Goal: Communication & Community: Answer question/provide support

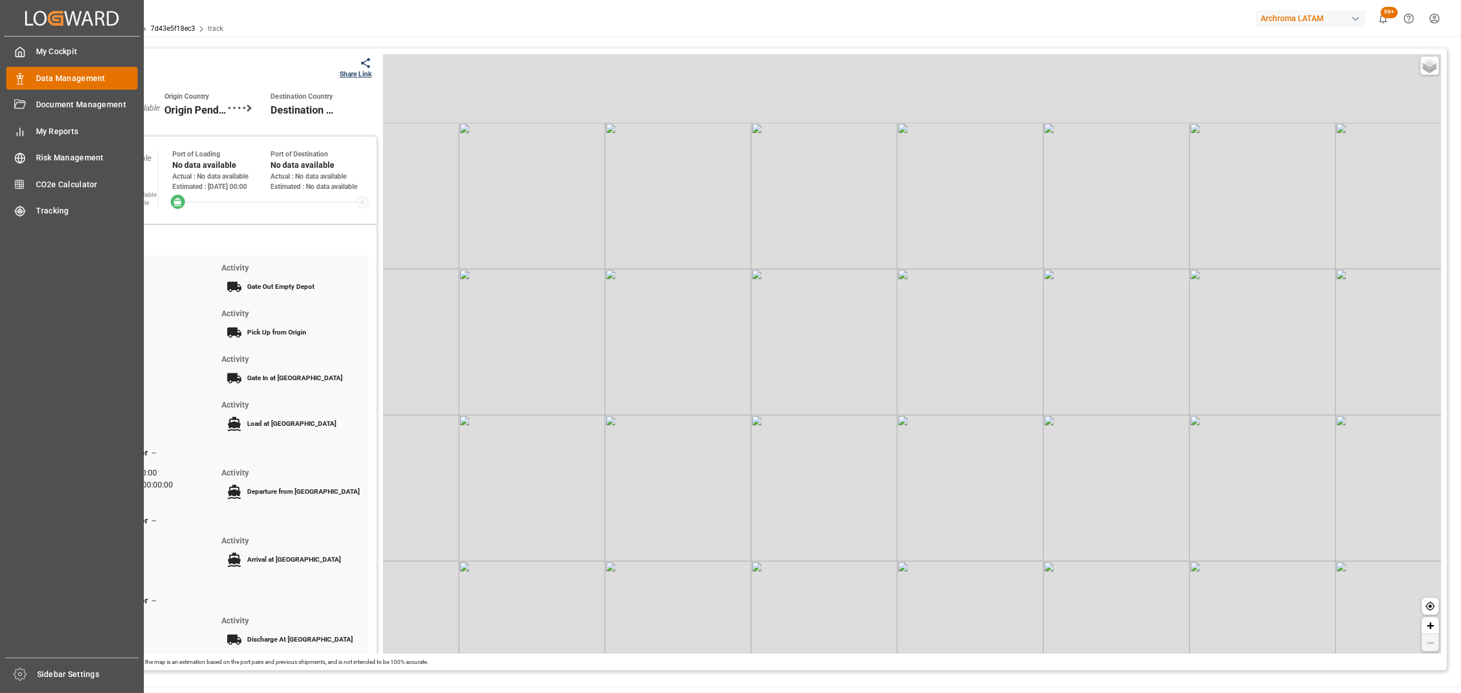
click at [33, 69] on div "Data Management Data Management" at bounding box center [71, 78] width 131 height 22
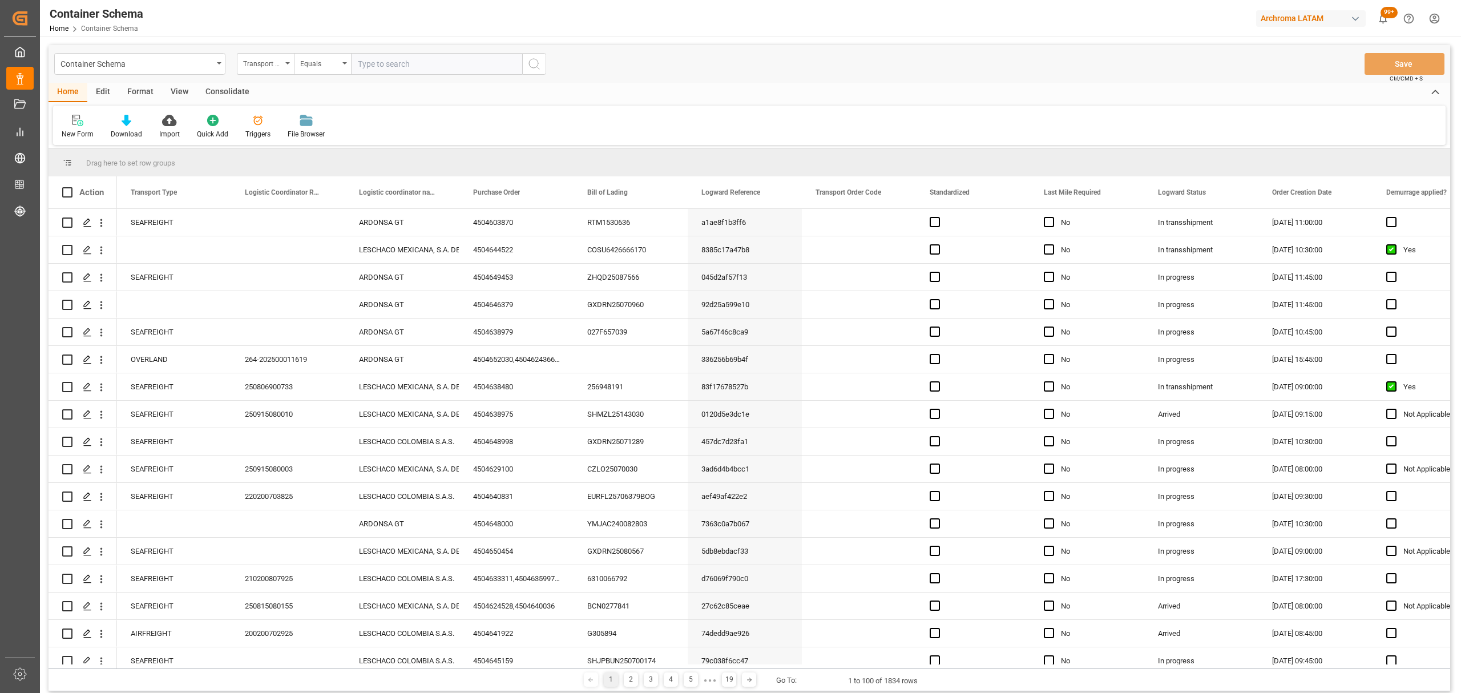
click at [216, 62] on div "Container Schema" at bounding box center [139, 64] width 171 height 22
click at [133, 133] on div "Purchase Orders" at bounding box center [140, 140] width 170 height 24
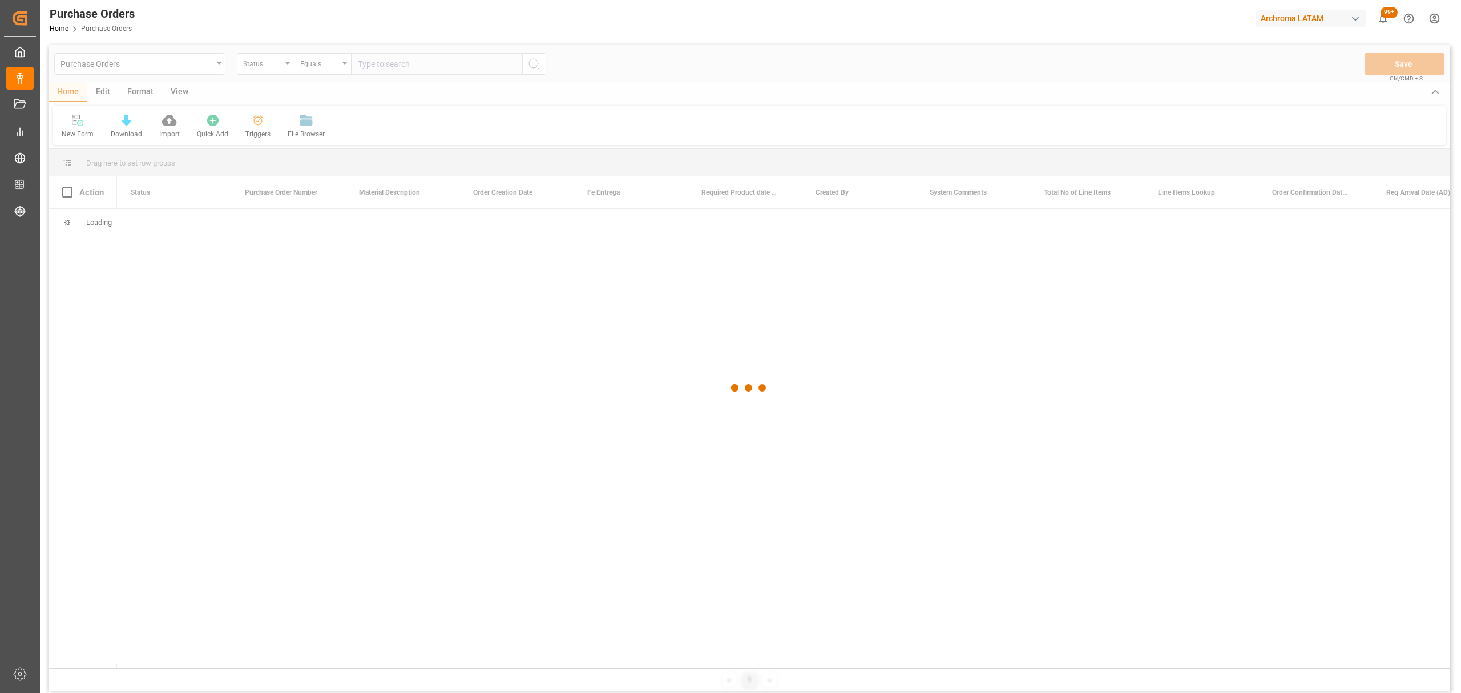
click at [285, 67] on div at bounding box center [748, 388] width 1401 height 686
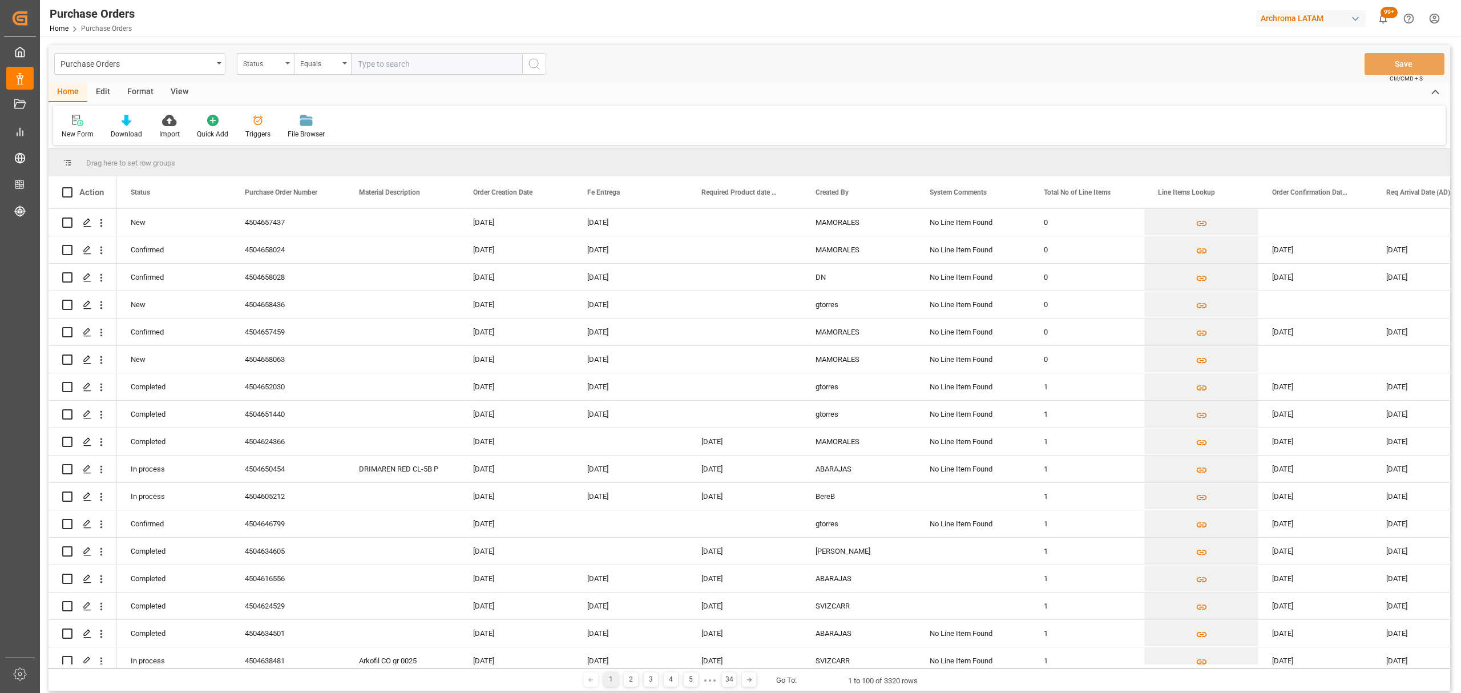
click at [286, 60] on div "Status" at bounding box center [265, 64] width 57 height 22
click at [304, 138] on div "Purchase Order Number" at bounding box center [322, 140] width 170 height 24
click at [325, 69] on div "Equals" at bounding box center [322, 64] width 57 height 22
click at [357, 138] on div "Fuzzy search" at bounding box center [379, 140] width 170 height 24
click at [418, 58] on input "text" at bounding box center [436, 64] width 171 height 22
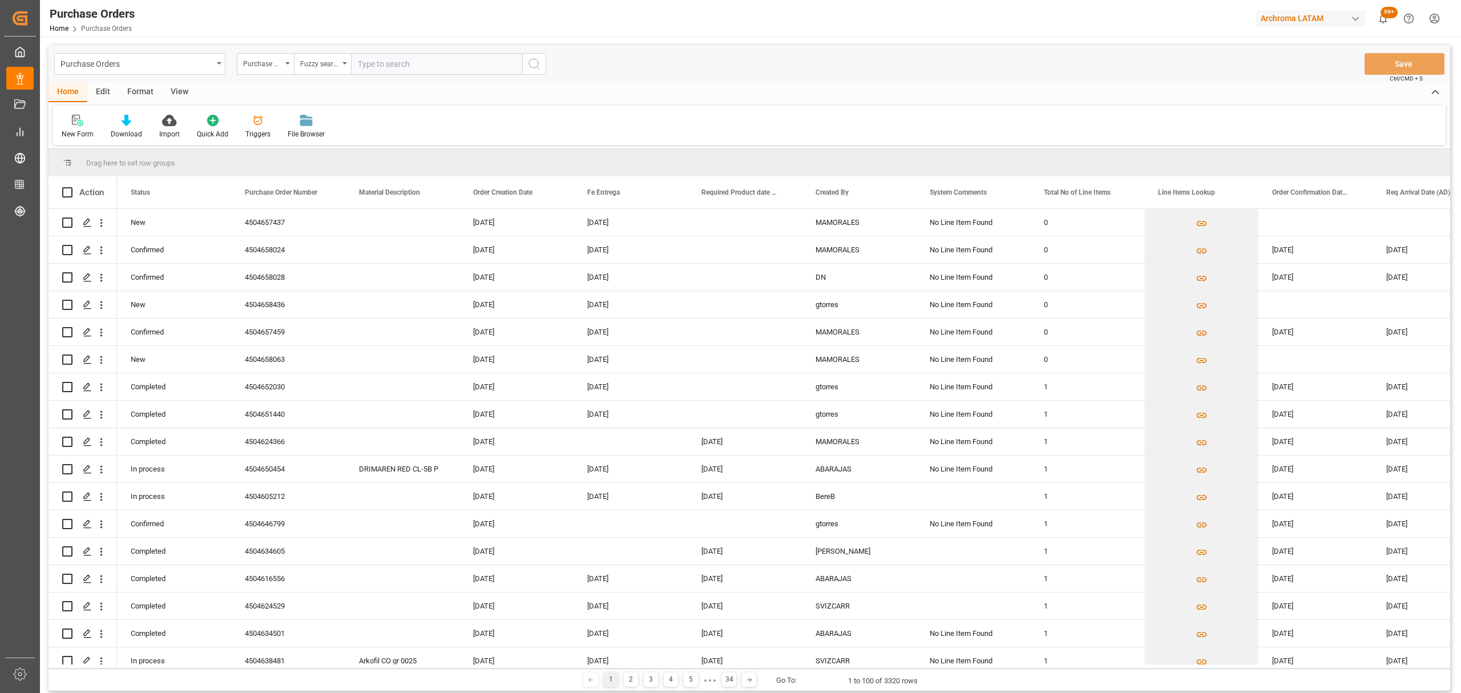
paste input "4504600994"
type input "4504600994"
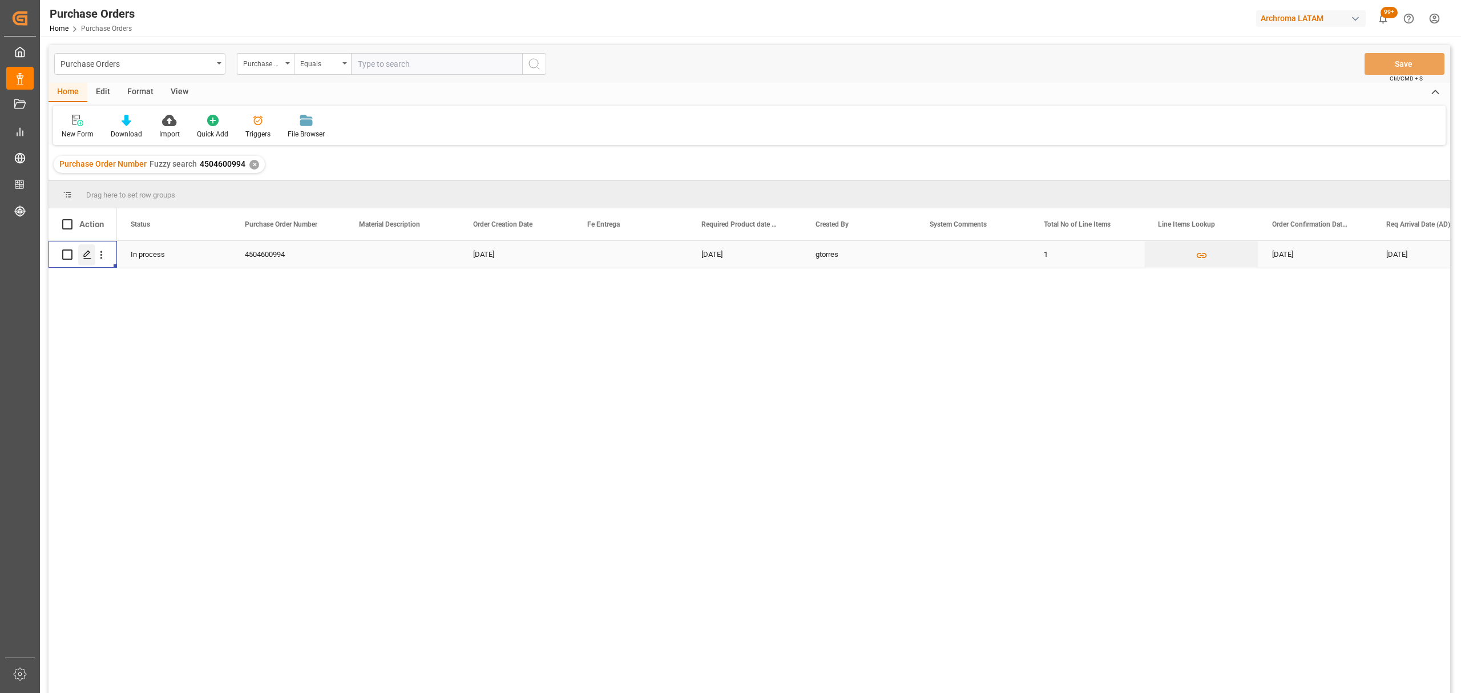
click at [87, 249] on div "Press SPACE to select this row." at bounding box center [86, 254] width 17 height 21
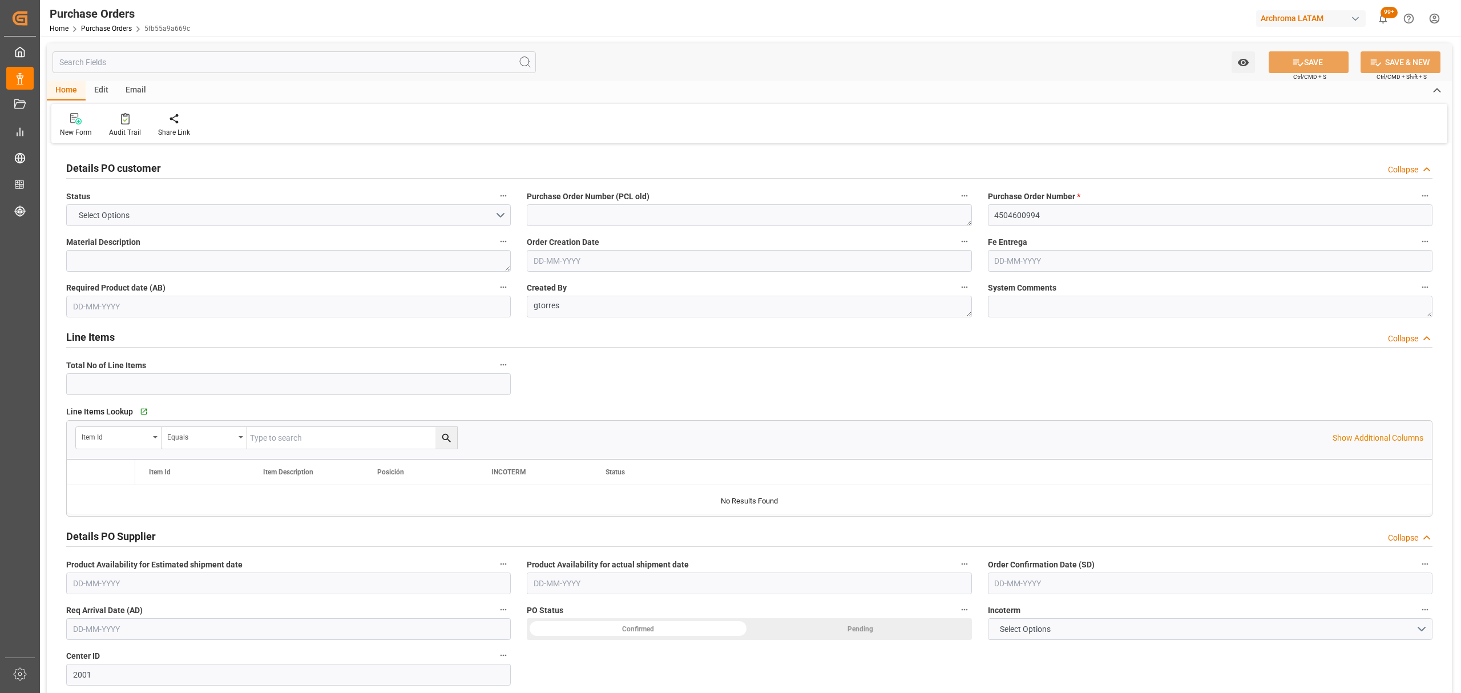
type input "1"
type input "[DATE]"
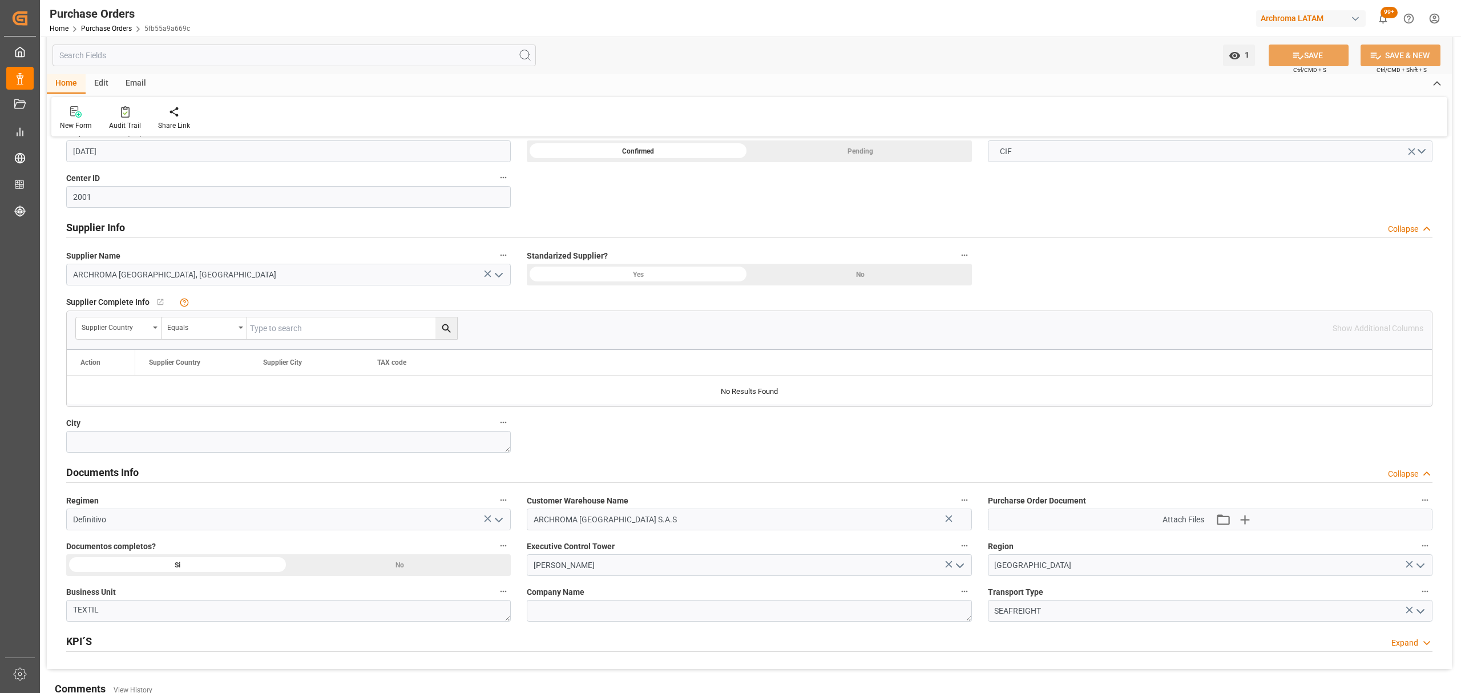
scroll to position [608, 0]
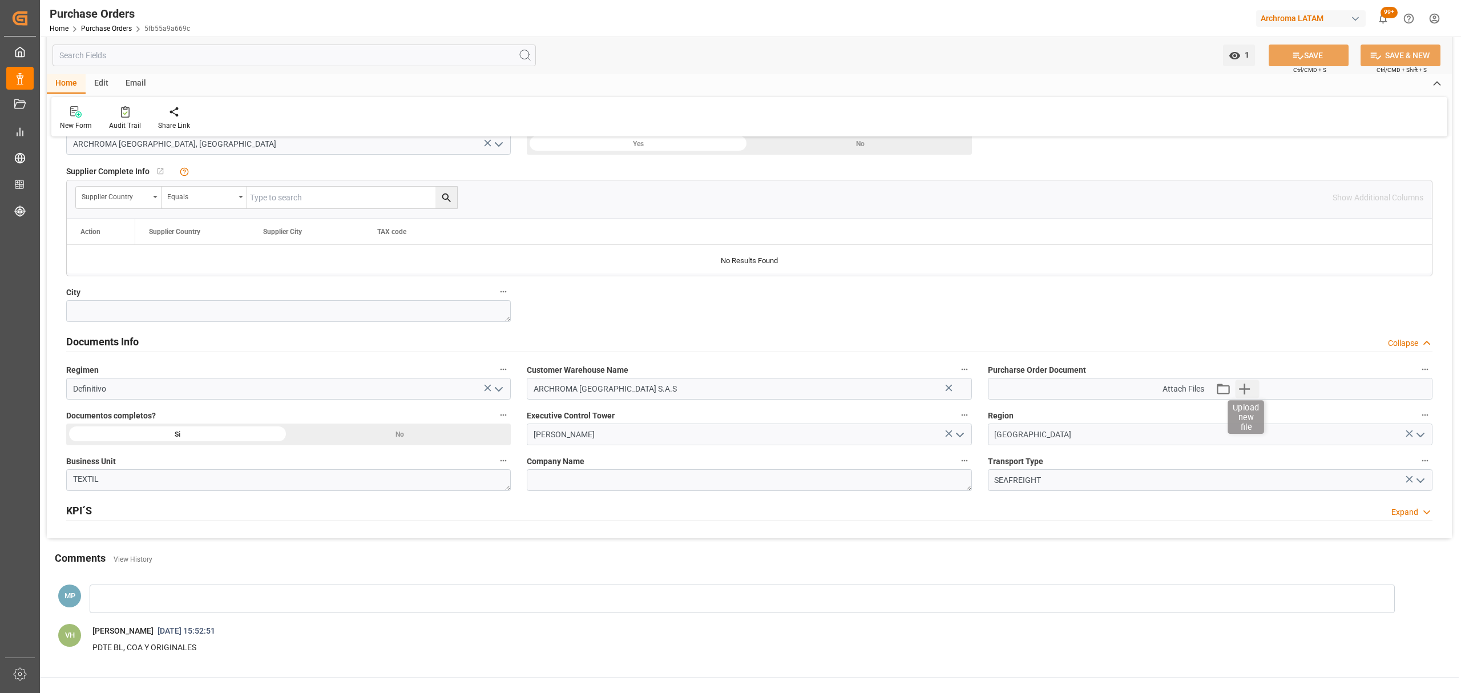
click at [1248, 389] on icon "button" at bounding box center [1244, 388] width 18 height 18
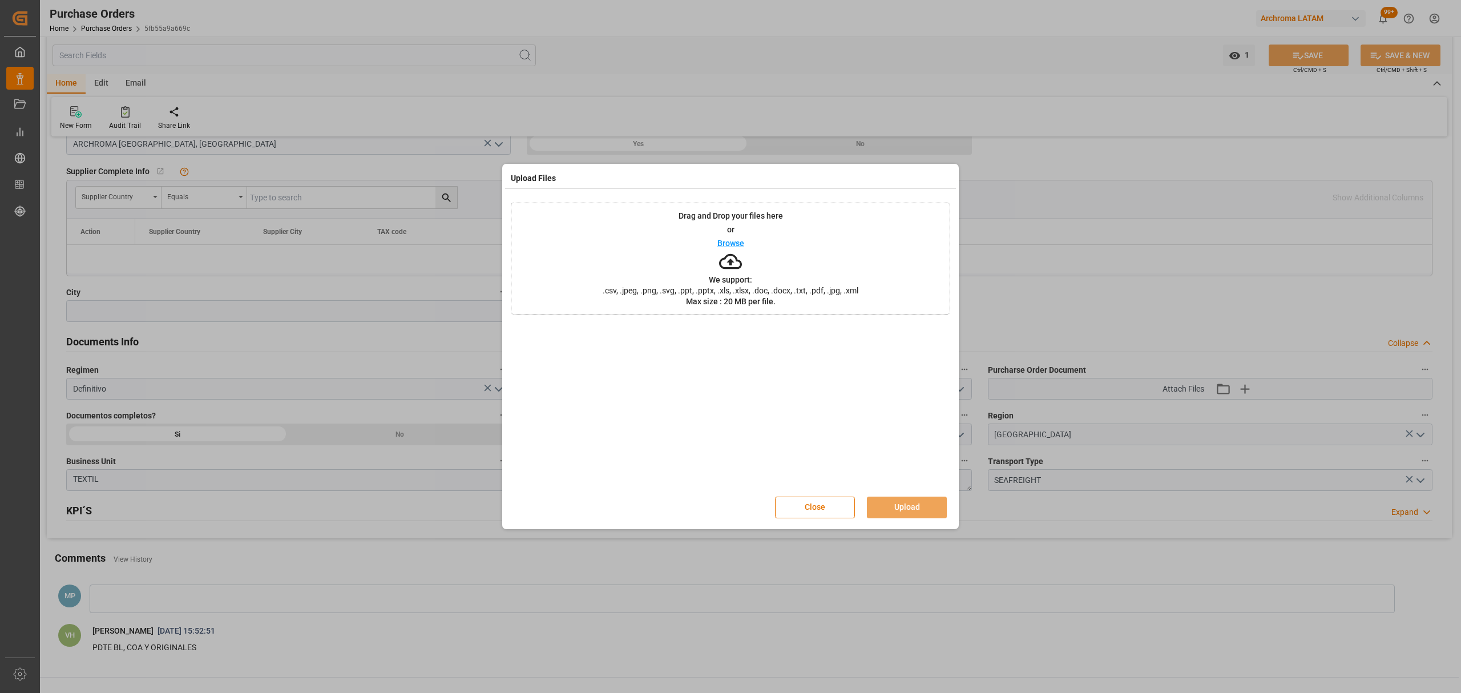
click at [737, 237] on div "Browse" at bounding box center [730, 243] width 27 height 14
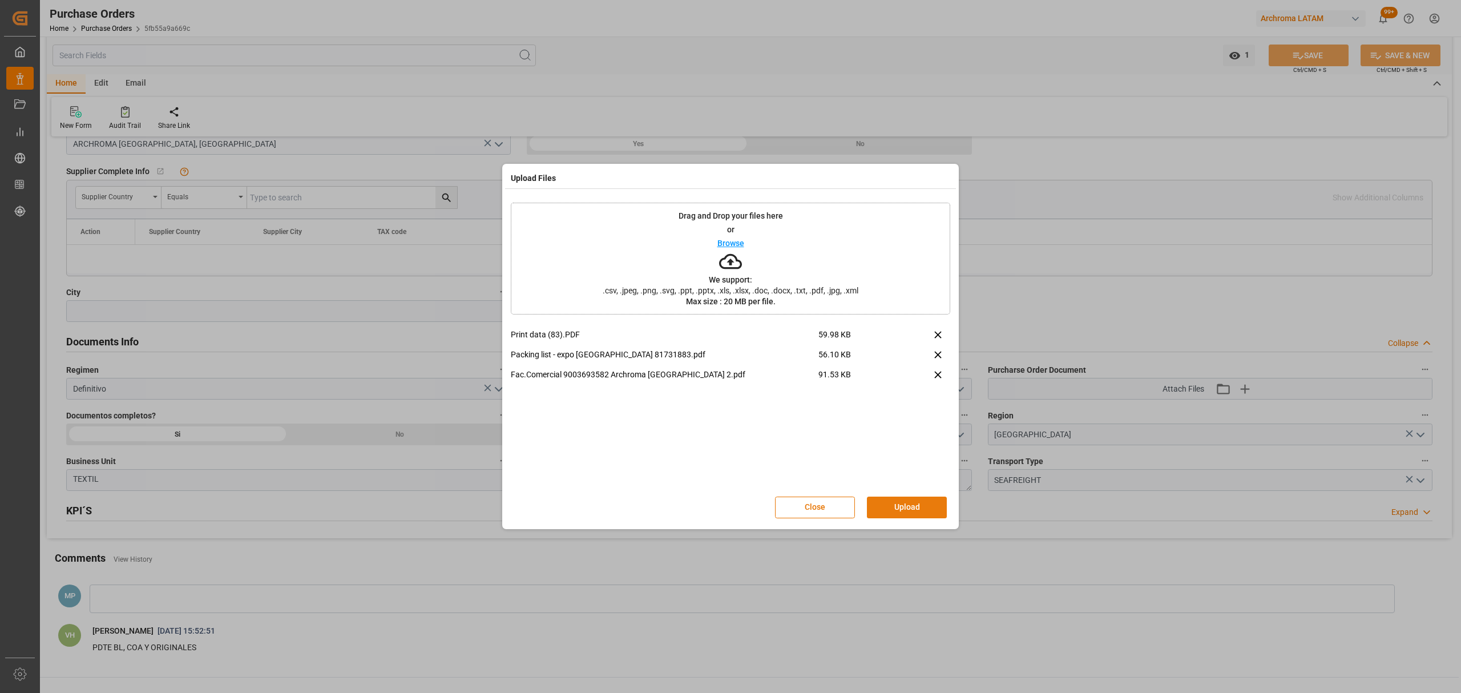
click at [900, 508] on button "Upload" at bounding box center [907, 507] width 80 height 22
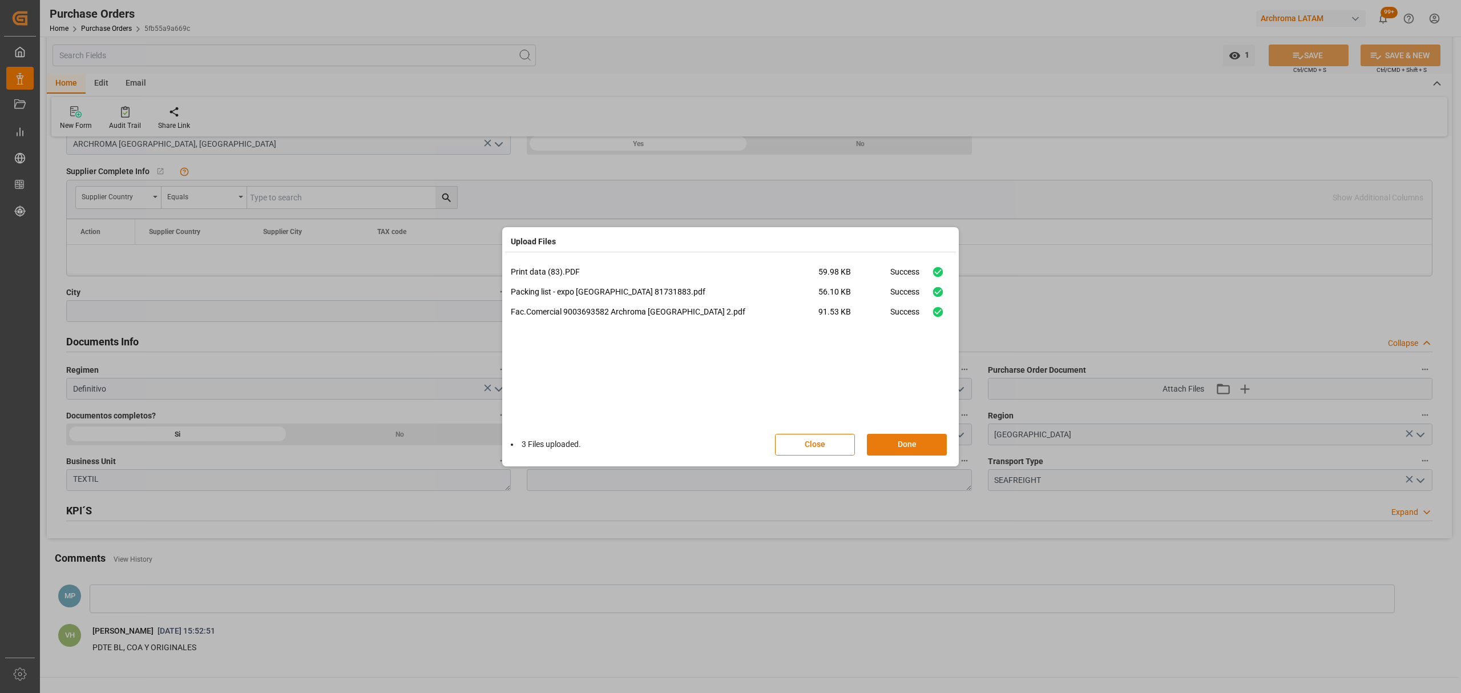
click at [907, 439] on button "Done" at bounding box center [907, 445] width 80 height 22
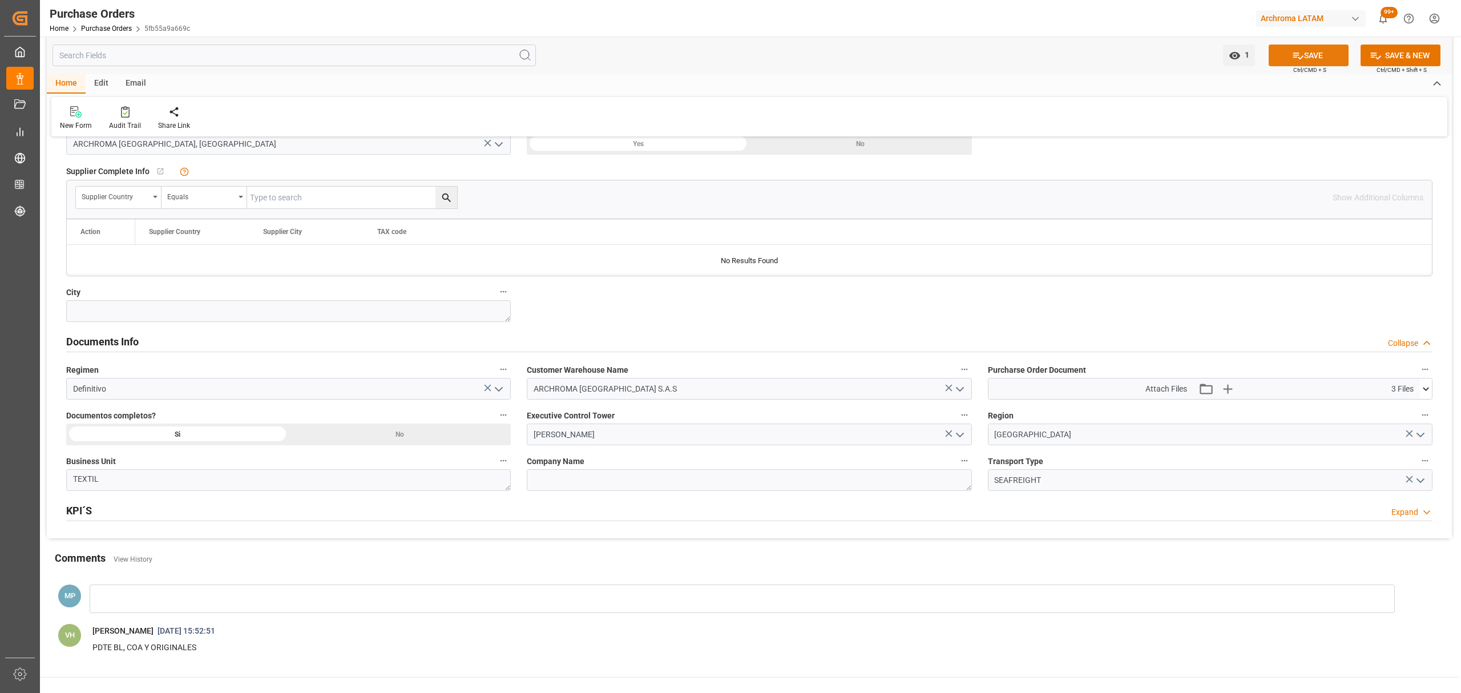
click at [1318, 47] on button "SAVE" at bounding box center [1308, 56] width 80 height 22
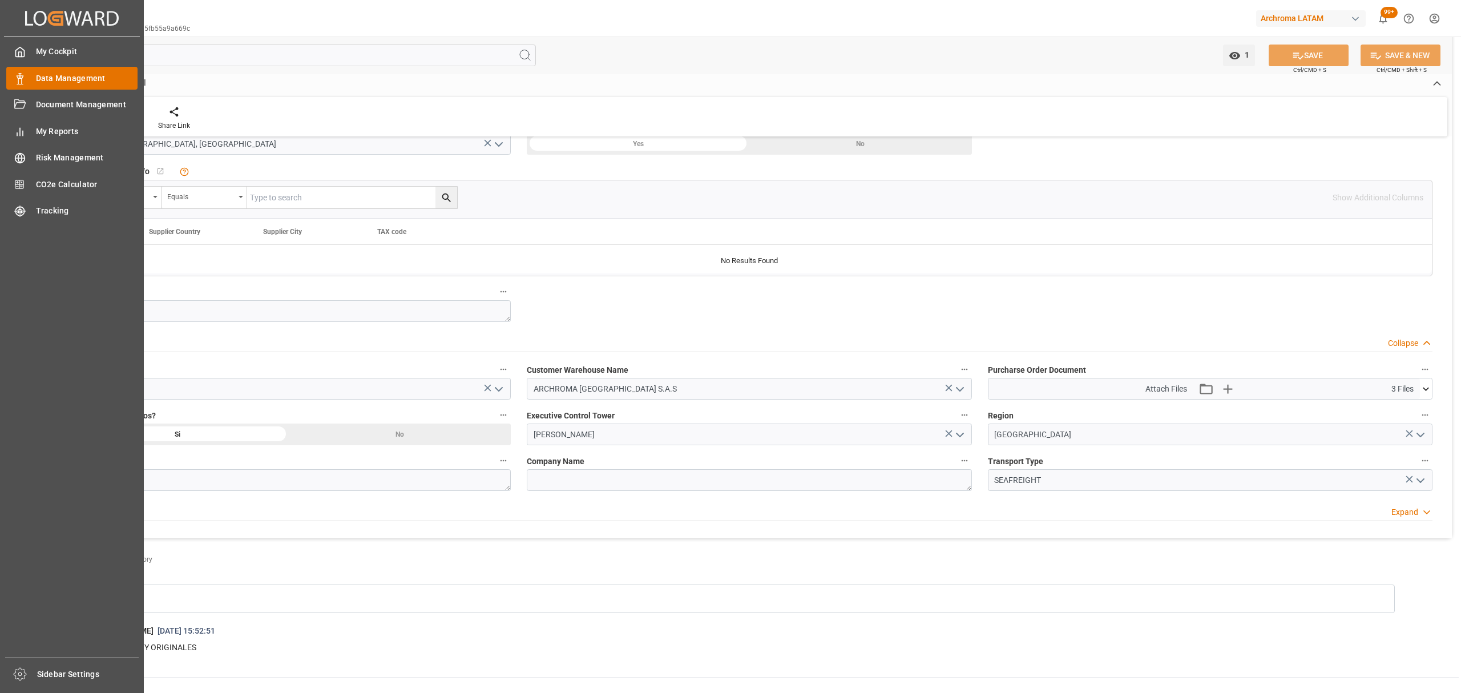
click at [53, 75] on span "Data Management" at bounding box center [87, 78] width 102 height 12
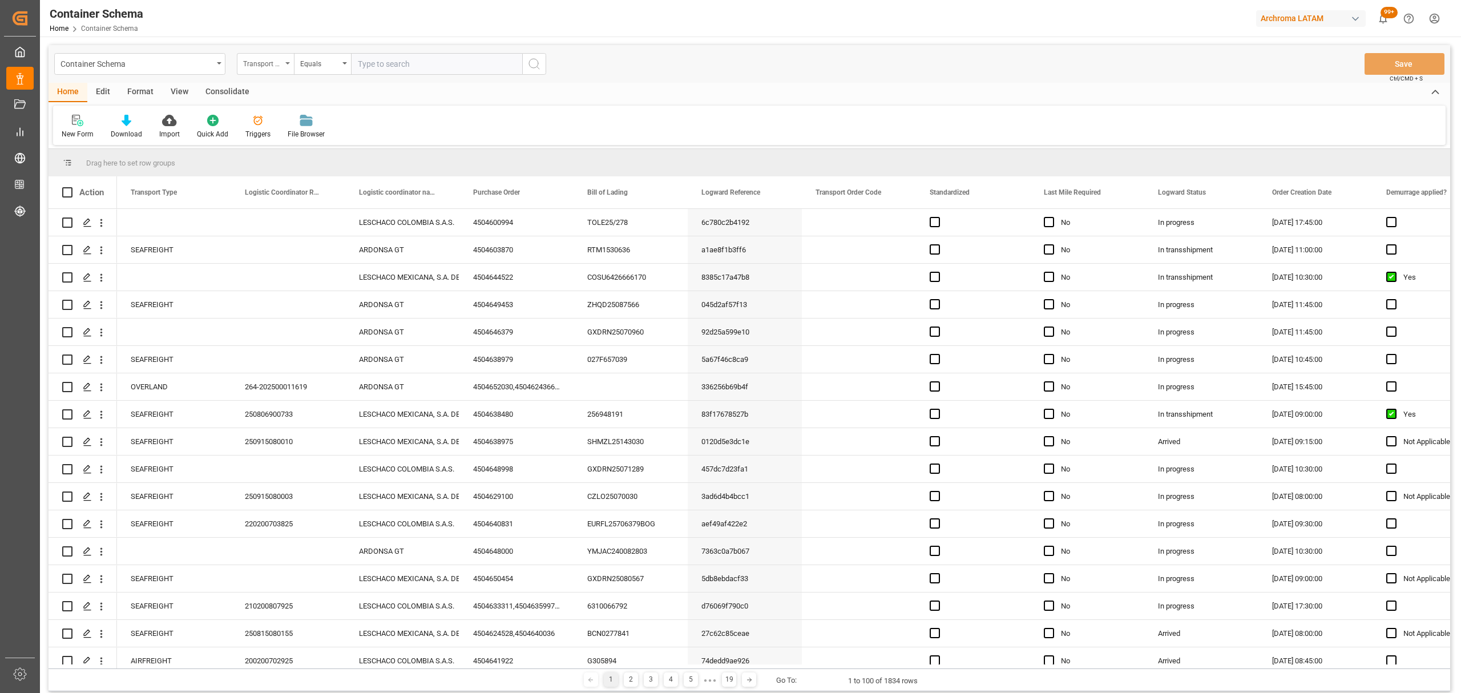
click at [279, 60] on div "Transport Type" at bounding box center [262, 62] width 39 height 13
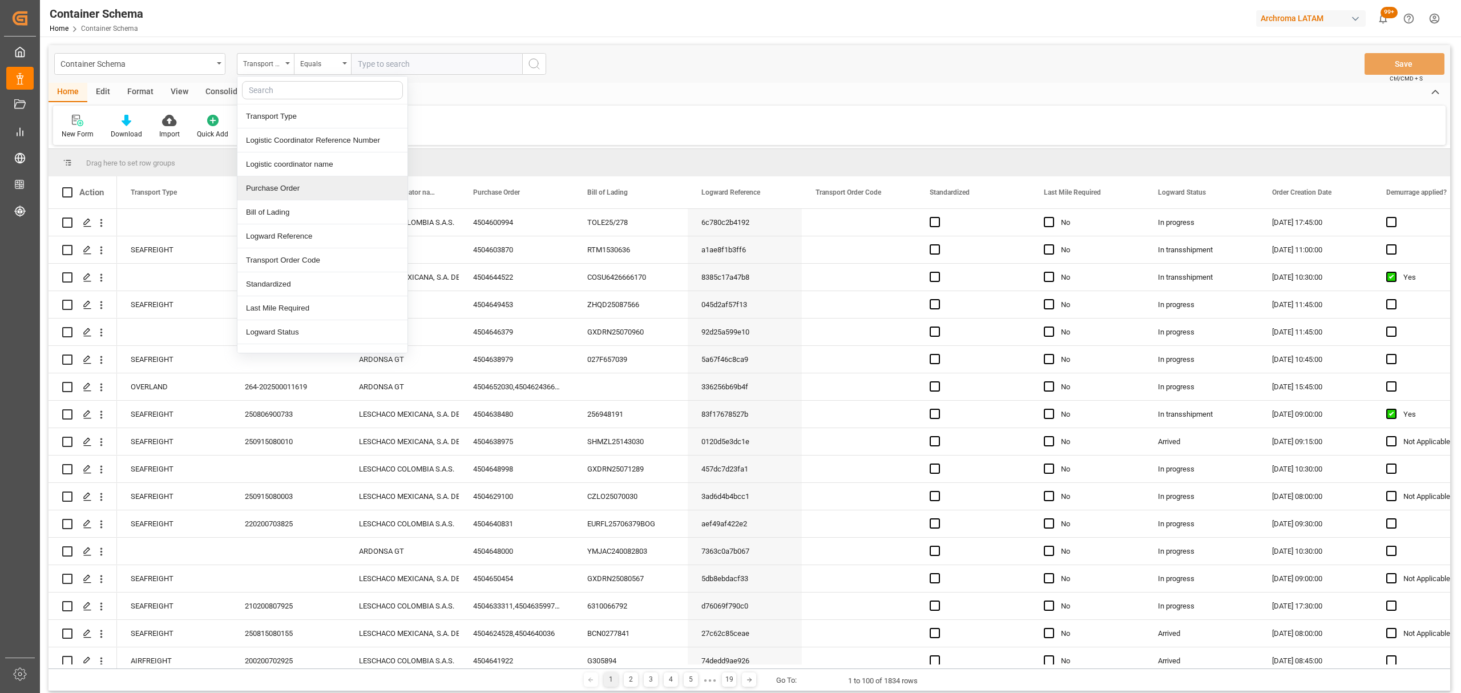
click at [300, 184] on div "Purchase Order" at bounding box center [322, 188] width 170 height 24
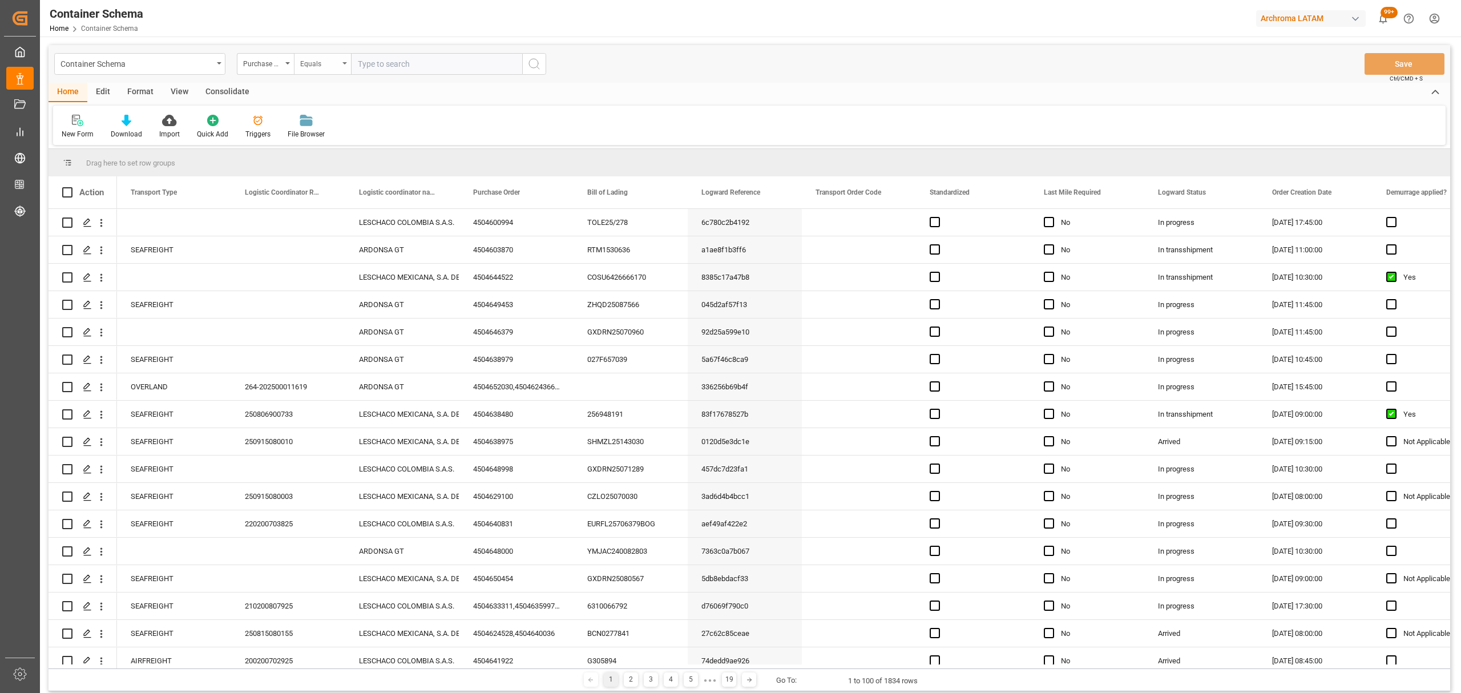
click at [329, 56] on div "Equals" at bounding box center [319, 62] width 39 height 13
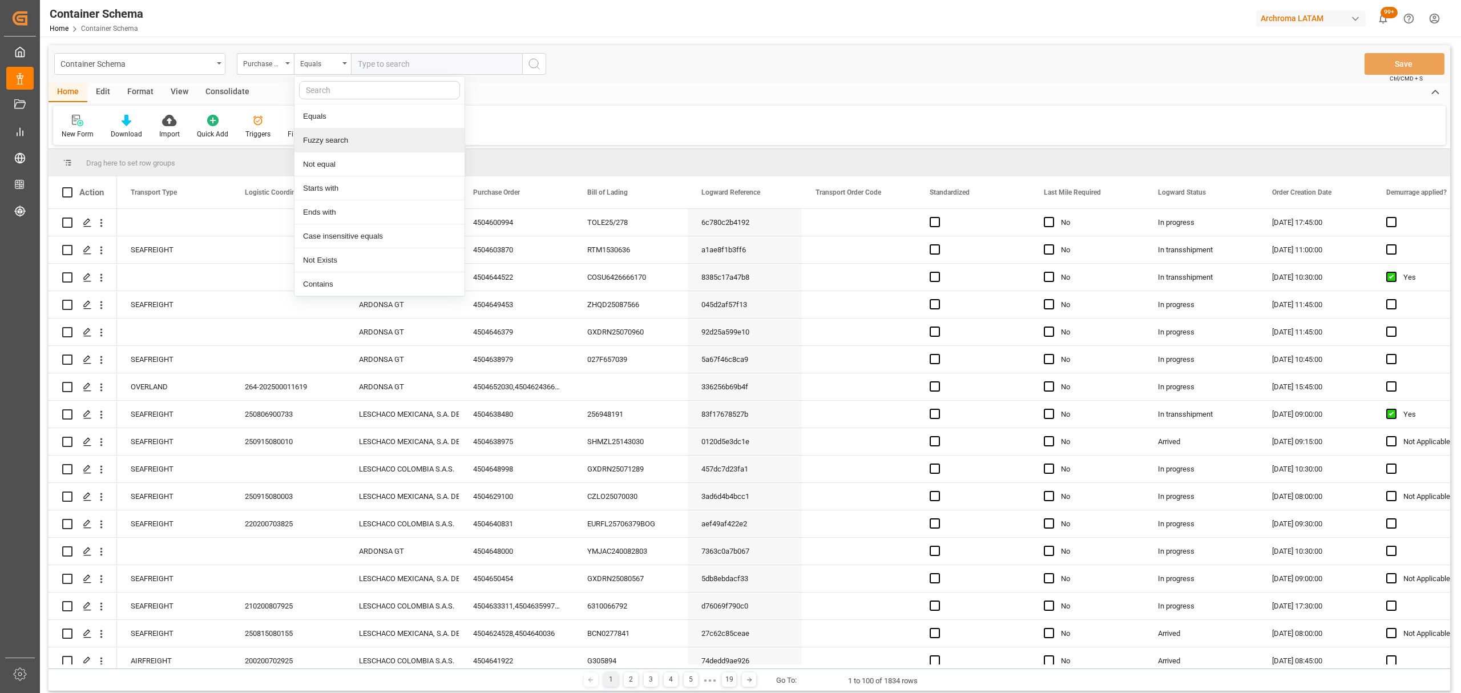
click at [398, 142] on div "Fuzzy search" at bounding box center [379, 140] width 170 height 24
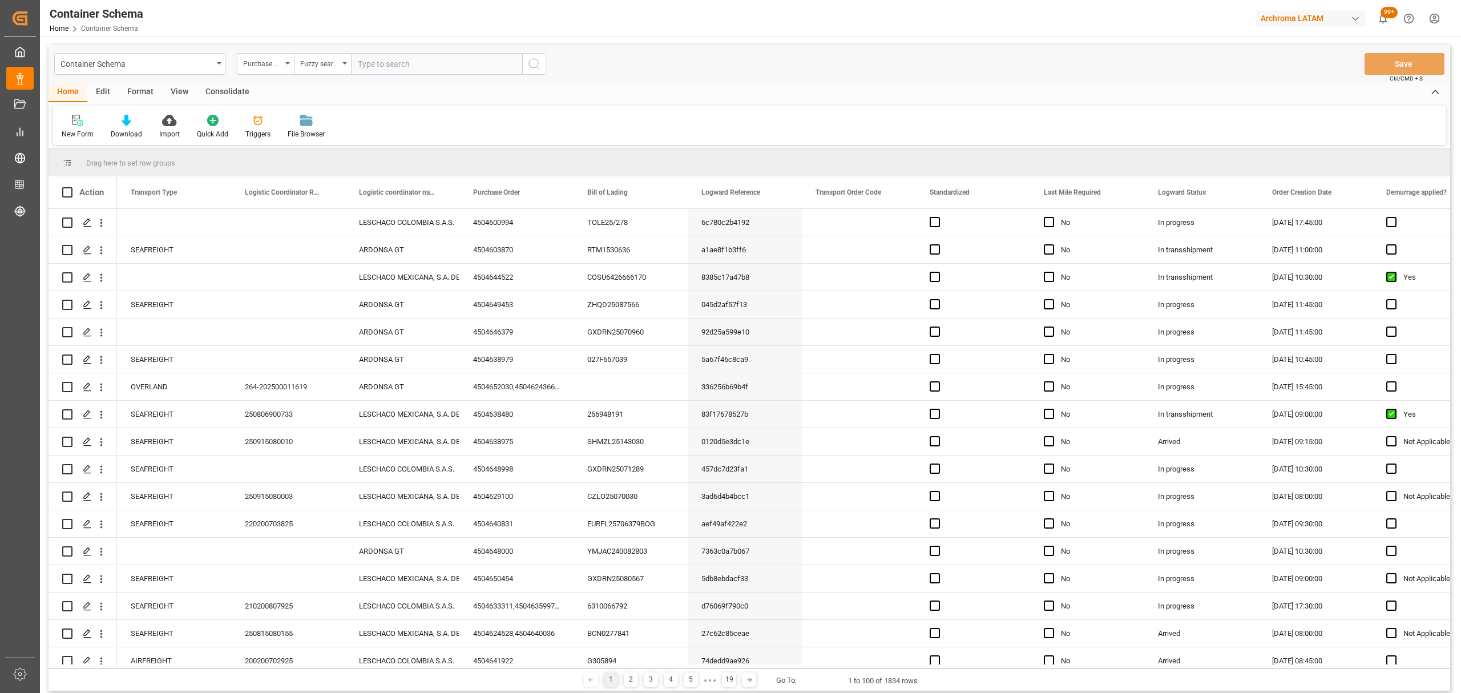
click at [412, 63] on input "text" at bounding box center [436, 64] width 171 height 22
paste input "4504600994"
type input "4504600994"
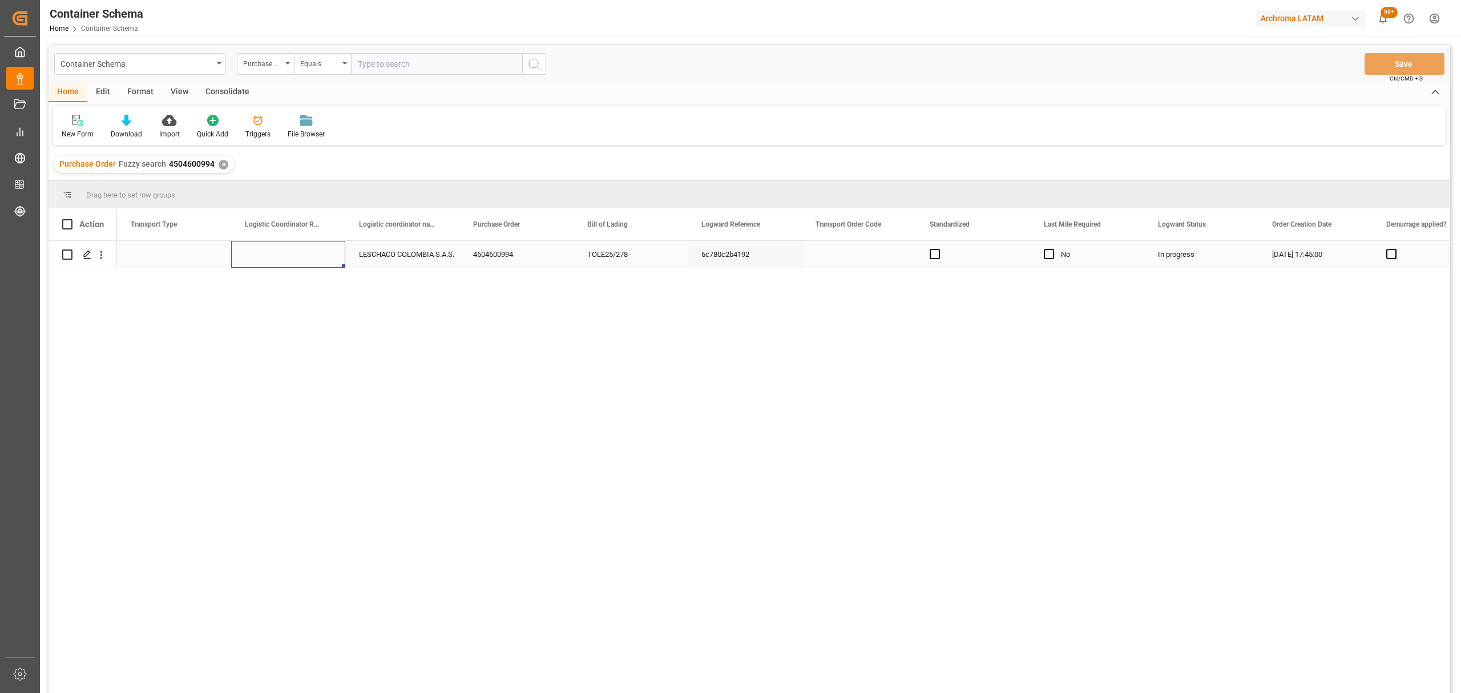
click at [282, 253] on div "Press SPACE to select this row." at bounding box center [288, 254] width 114 height 27
click at [165, 254] on div "Press SPACE to select this row." at bounding box center [174, 254] width 114 height 27
click at [206, 261] on button "Select" at bounding box center [174, 261] width 96 height 22
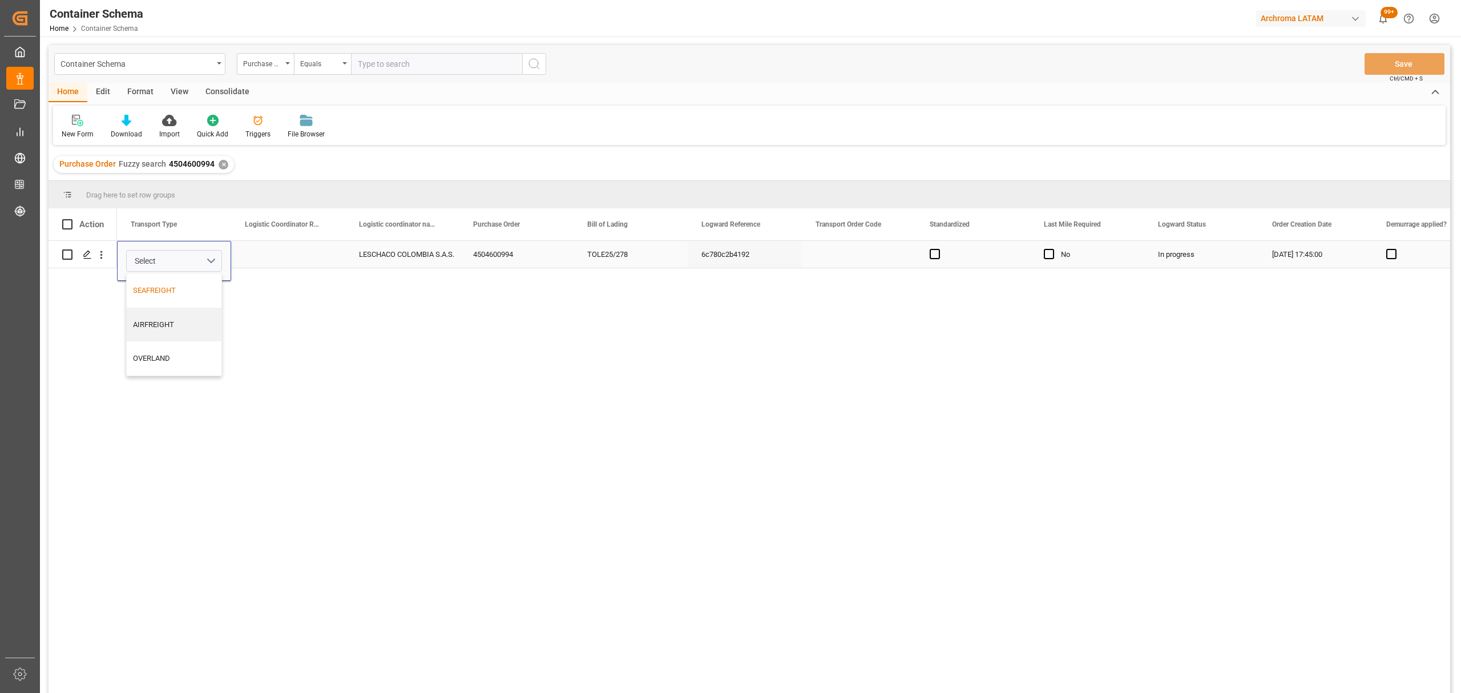
click at [179, 297] on div "SEAFREIGHT" at bounding box center [174, 290] width 95 height 34
click at [282, 254] on div "Press SPACE to select this row." at bounding box center [288, 254] width 114 height 27
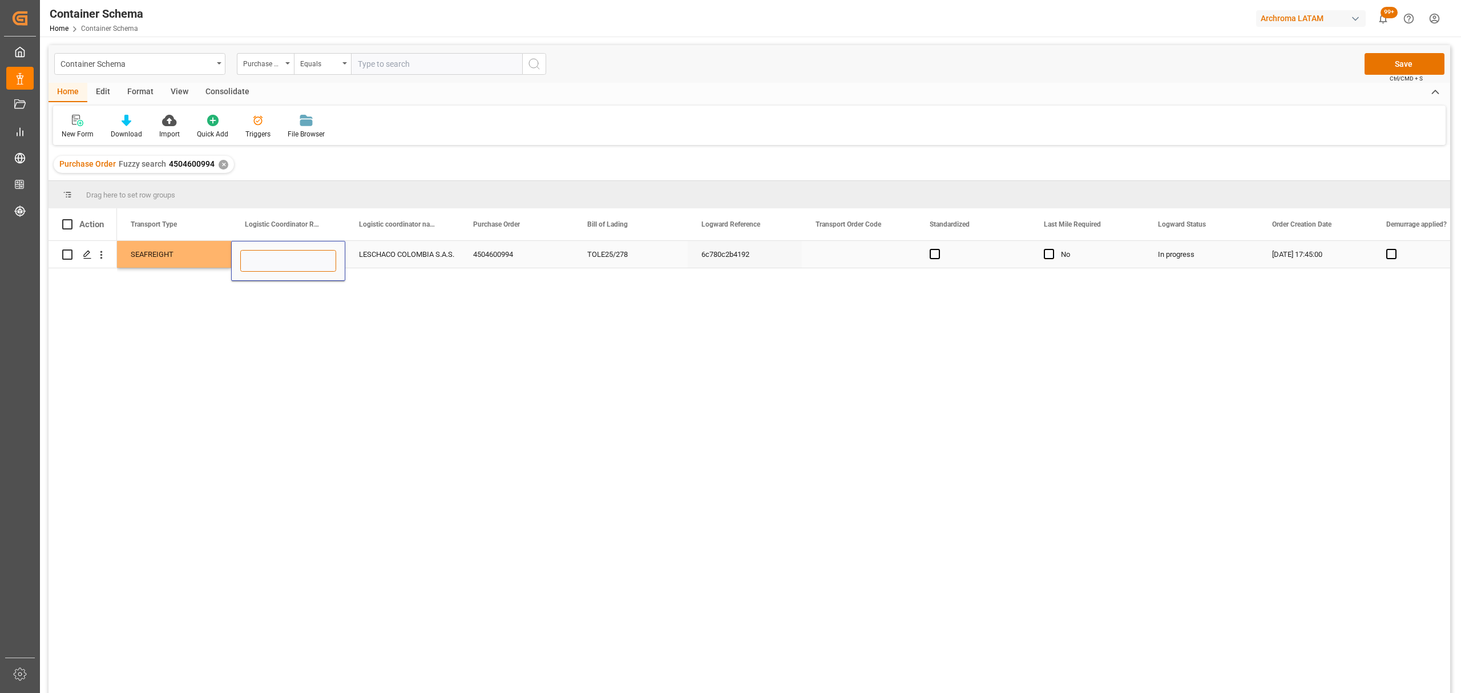
click at [283, 256] on input "Press SPACE to select this row." at bounding box center [288, 261] width 96 height 22
paste input "220200804025"
type input "220200804025"
click at [1413, 64] on button "Save" at bounding box center [1404, 64] width 80 height 22
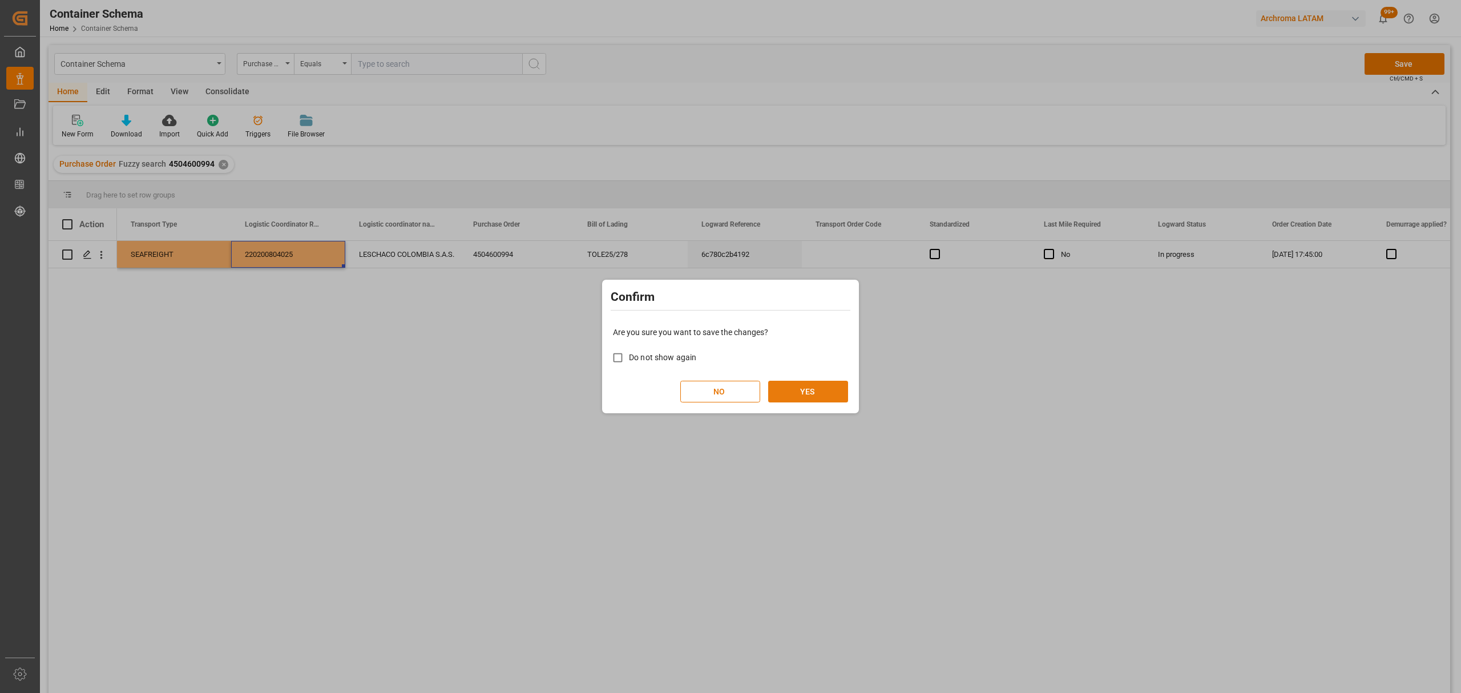
click at [820, 389] on button "YES" at bounding box center [808, 392] width 80 height 22
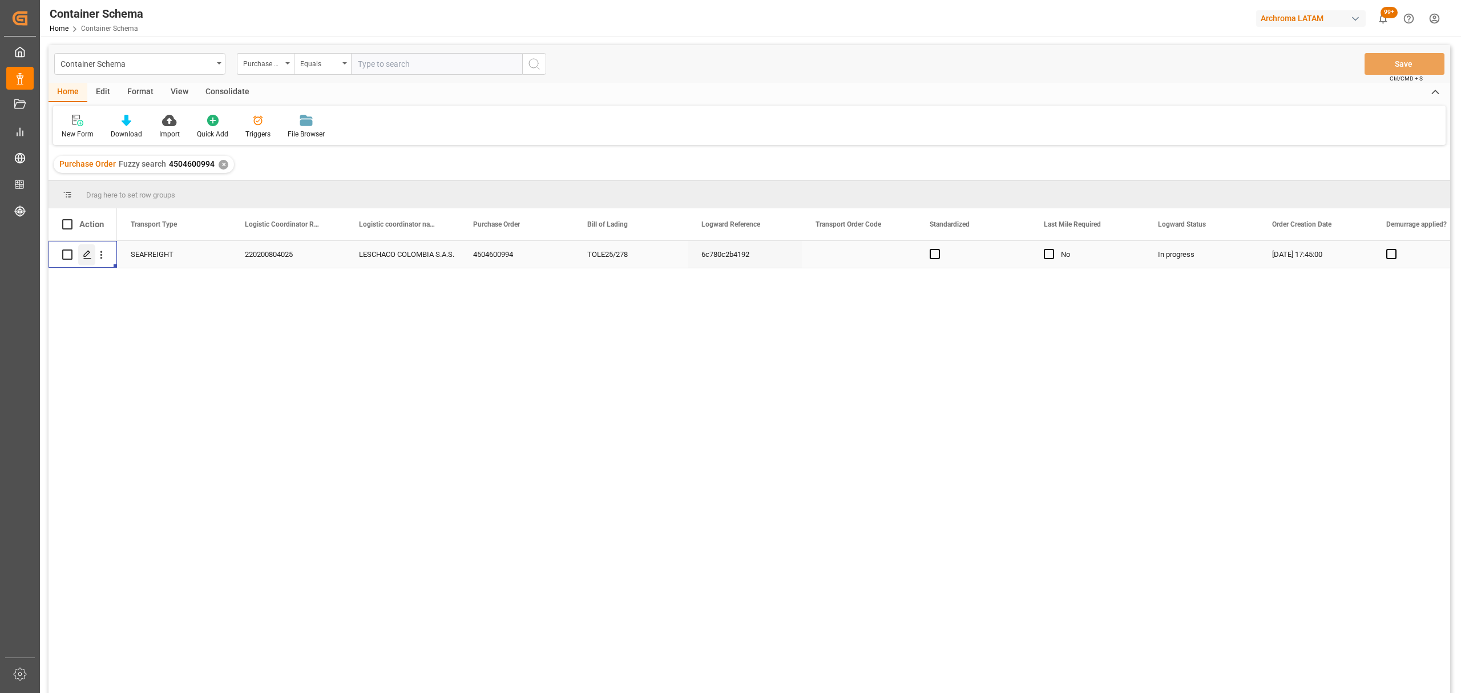
click at [90, 256] on icon "Press SPACE to select this row." at bounding box center [87, 254] width 9 height 9
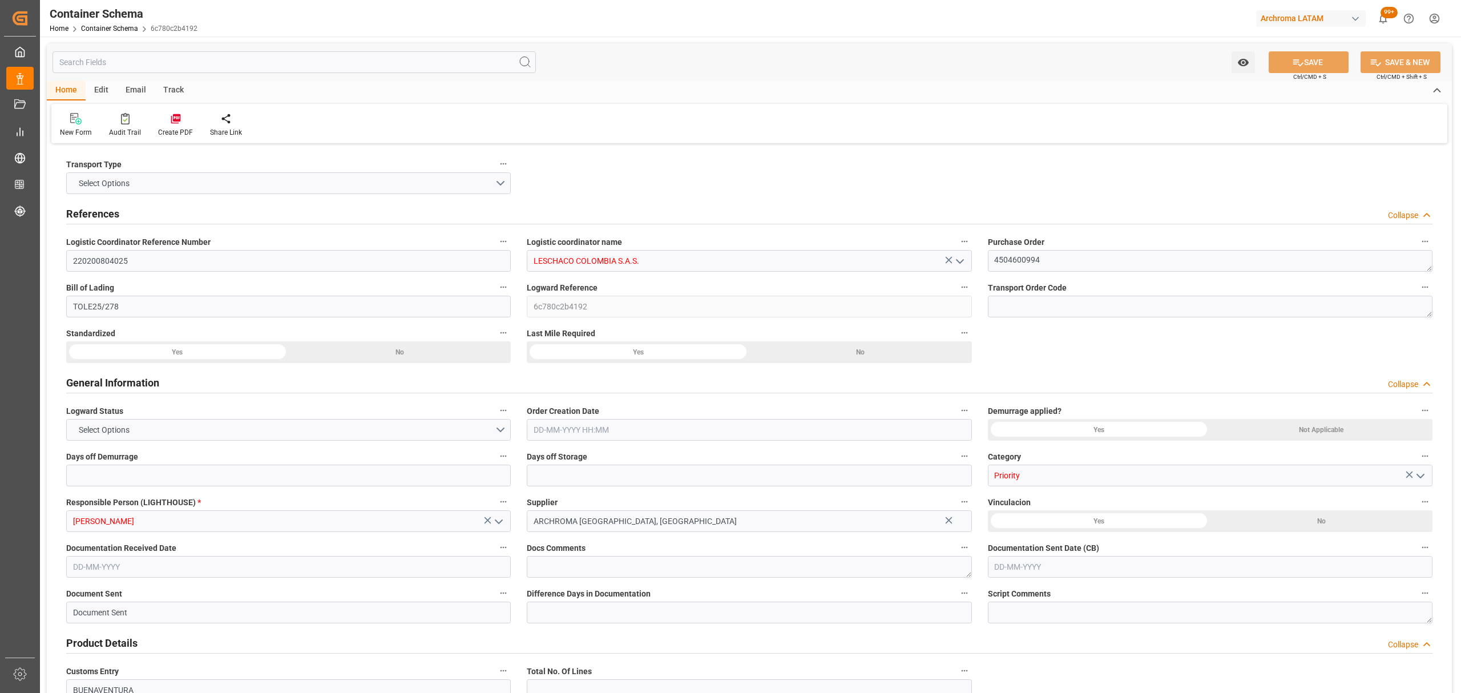
type input "0"
type input "1"
type input "4"
type input "3000"
type input "3170"
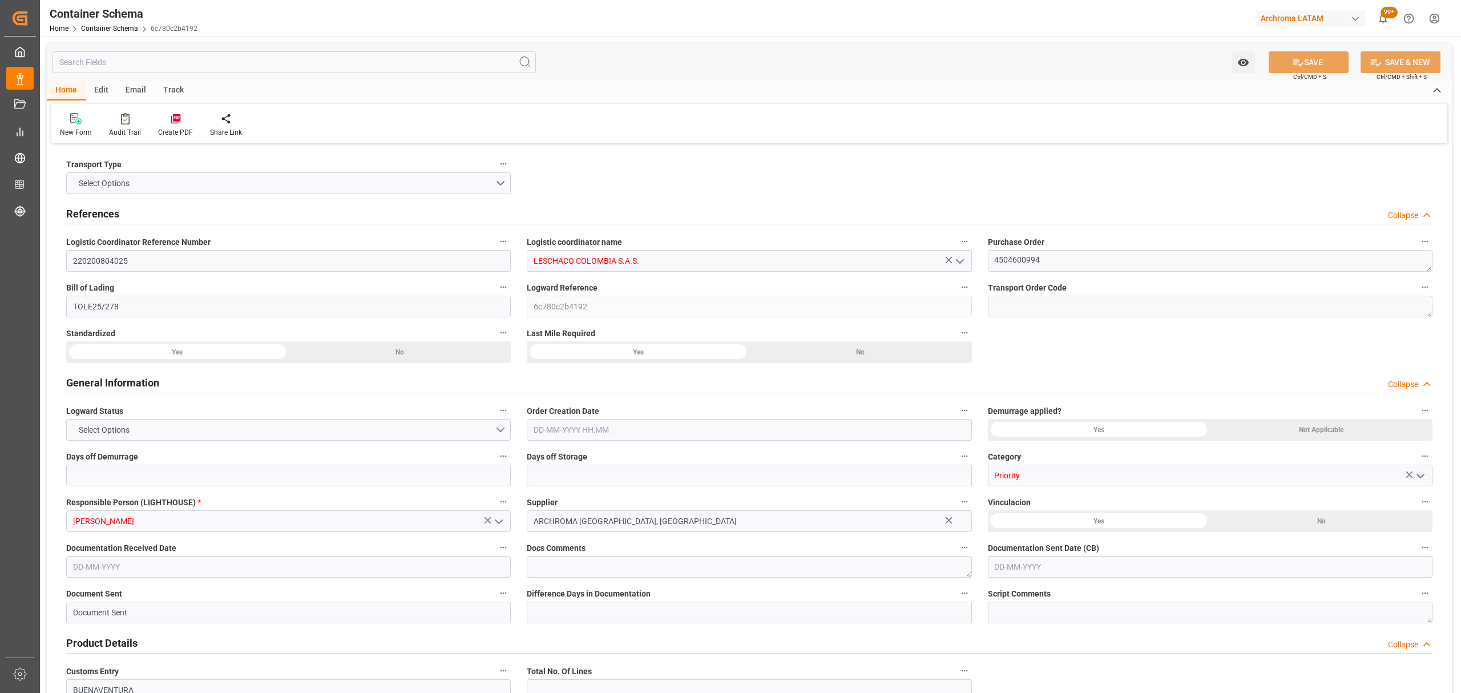
type input "ONE"
type input "Ocean Network Express"
type input "PECLL"
type input "COBUN"
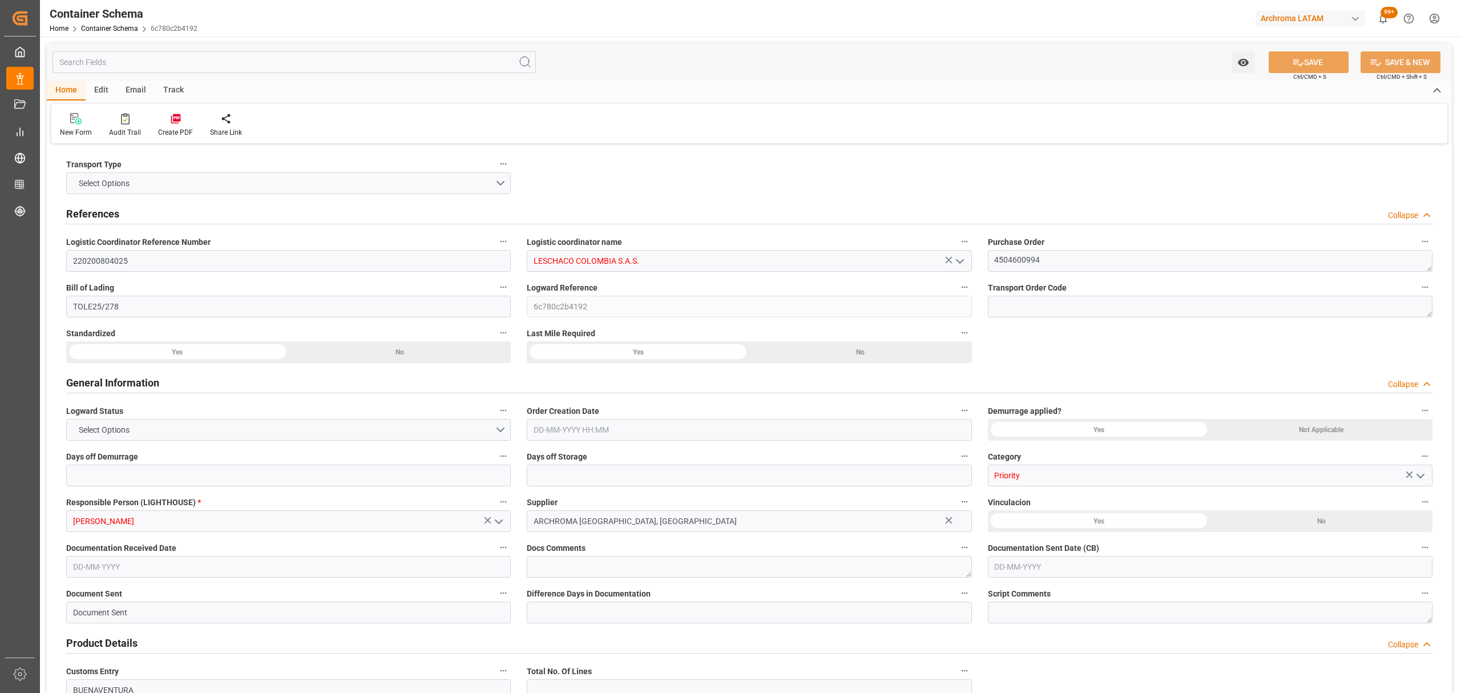
type input "9779771"
type input "[DATE] 17:45"
type input "[DATE]"
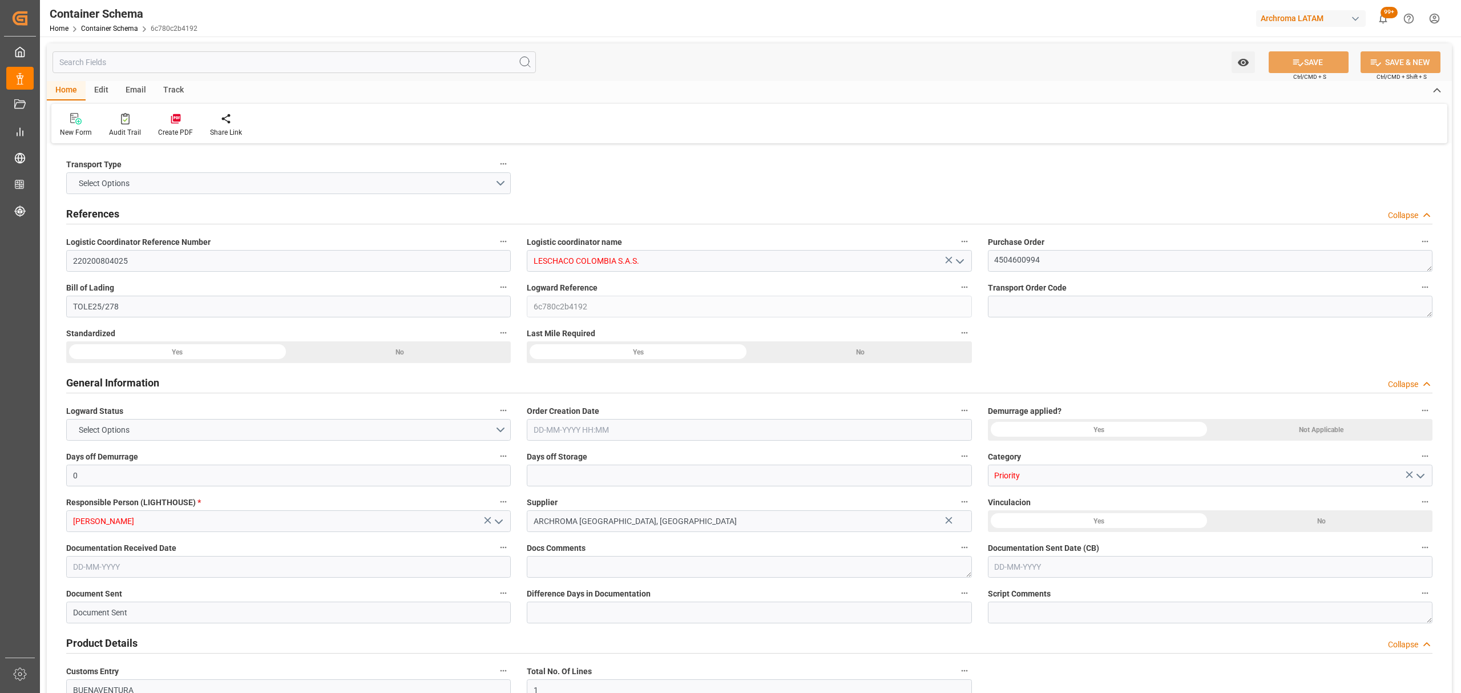
type input "[DATE]"
type input "[DATE] 15:00"
type input "[DATE] 14:00"
click at [169, 90] on div "Track" at bounding box center [174, 90] width 38 height 19
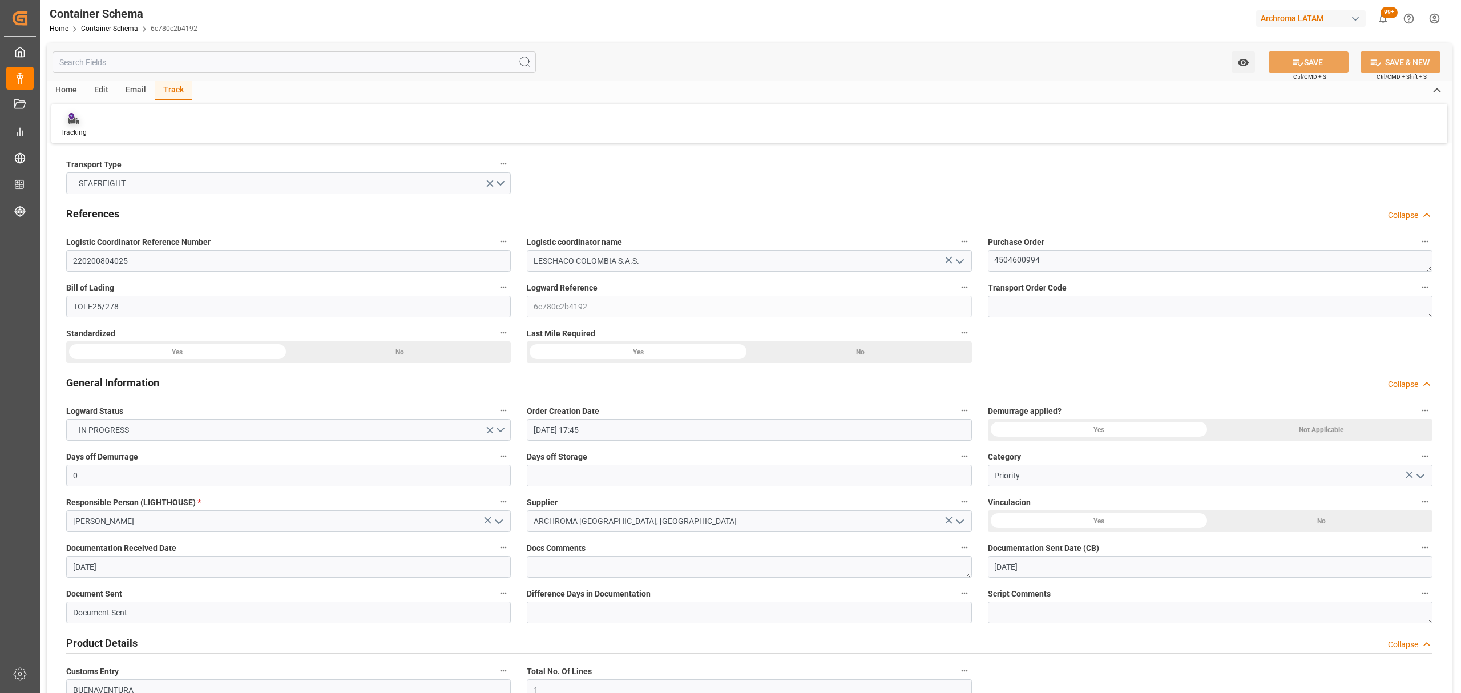
click at [76, 126] on div "Tracking" at bounding box center [73, 124] width 44 height 25
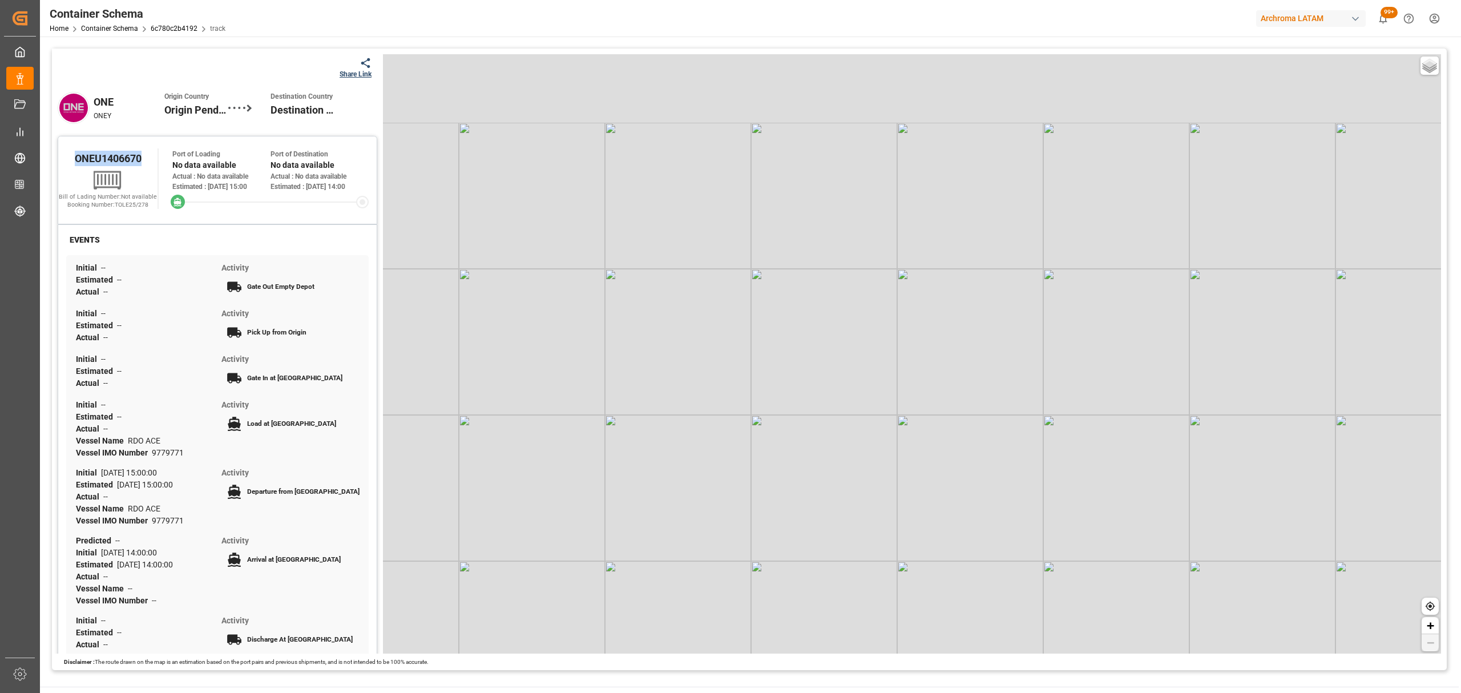
drag, startPoint x: 145, startPoint y: 163, endPoint x: 68, endPoint y: 160, distance: 76.5
click at [68, 160] on div "ONEU1406670" at bounding box center [107, 157] width 99 height 19
copy span "ONEU1406670"
click at [362, 62] on icon at bounding box center [365, 63] width 12 height 12
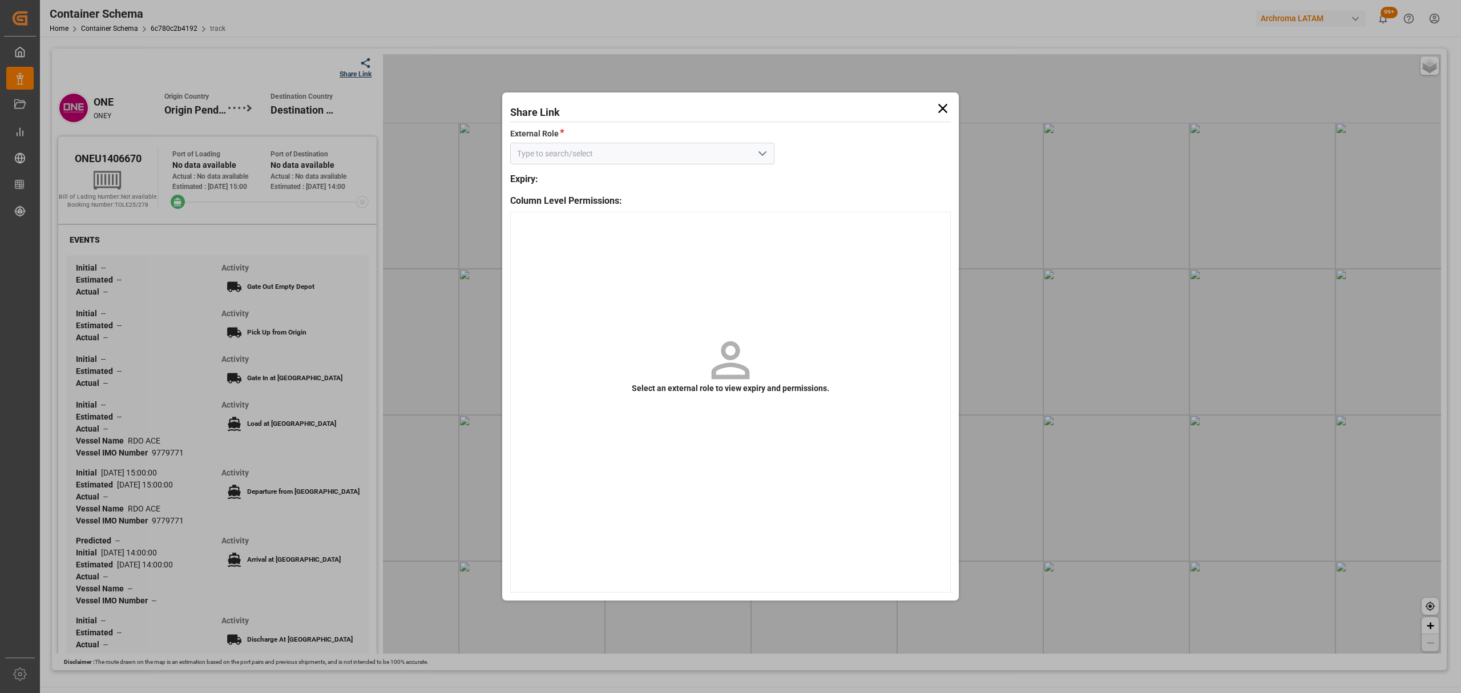
click at [768, 156] on icon "open menu" at bounding box center [762, 154] width 14 height 14
click at [704, 174] on div "Customer" at bounding box center [642, 179] width 263 height 26
type input "Customer"
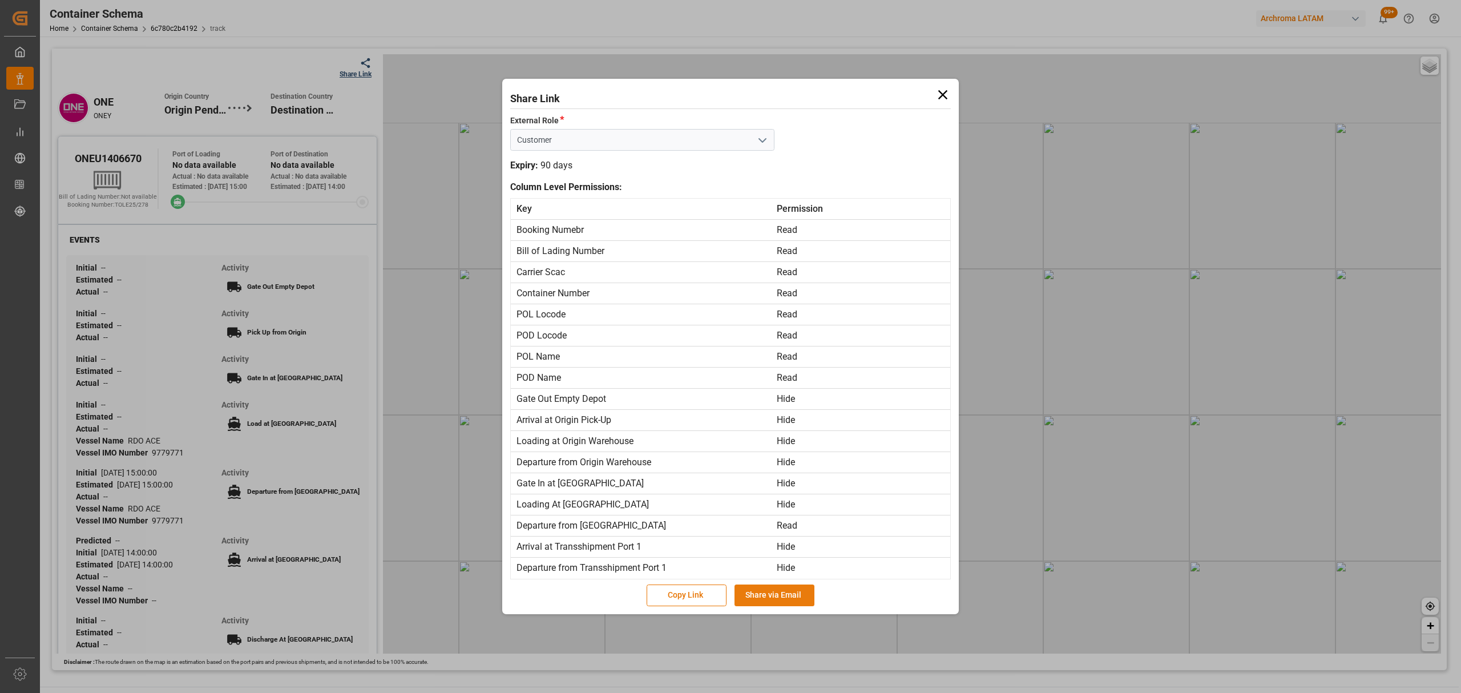
click at [795, 596] on button "Share via Email" at bounding box center [774, 595] width 80 height 22
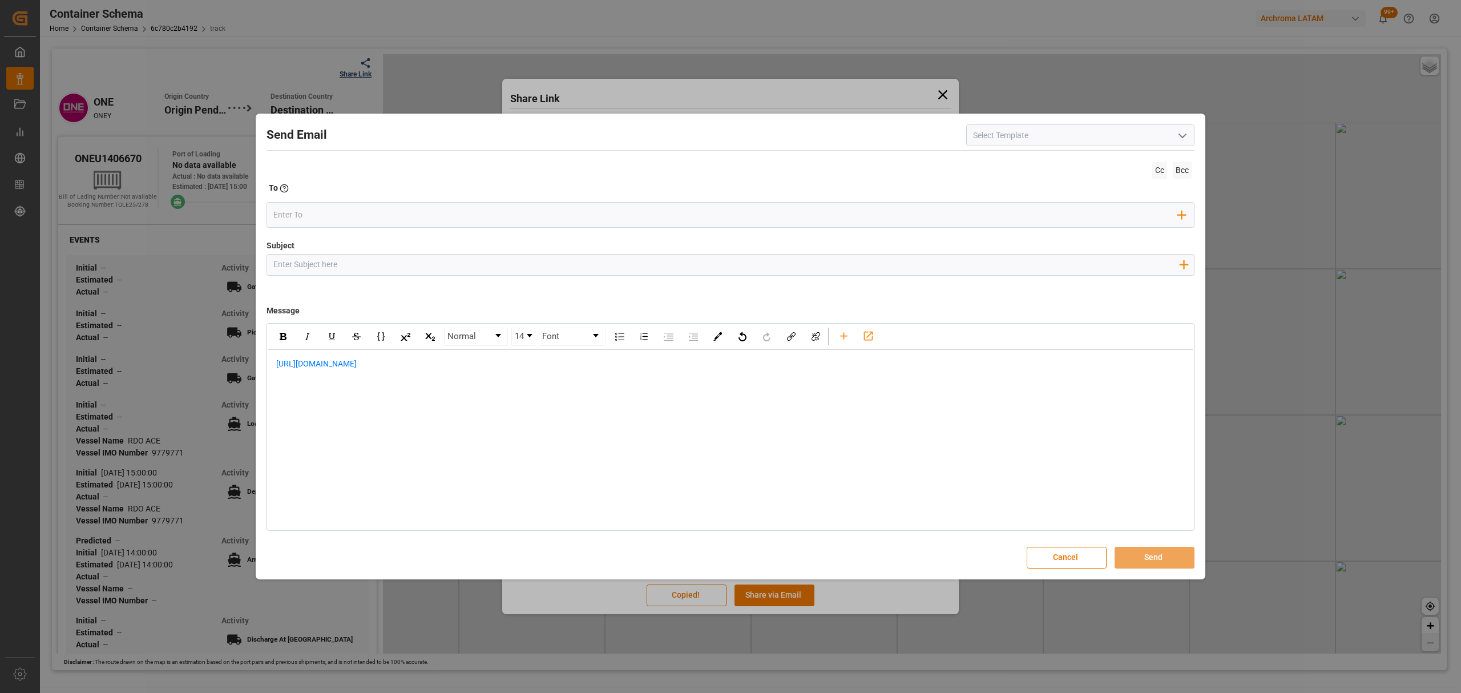
click at [270, 359] on div "[URL][DOMAIN_NAME]" at bounding box center [730, 370] width 925 height 40
click at [284, 365] on div "rdw-editor" at bounding box center [730, 364] width 909 height 12
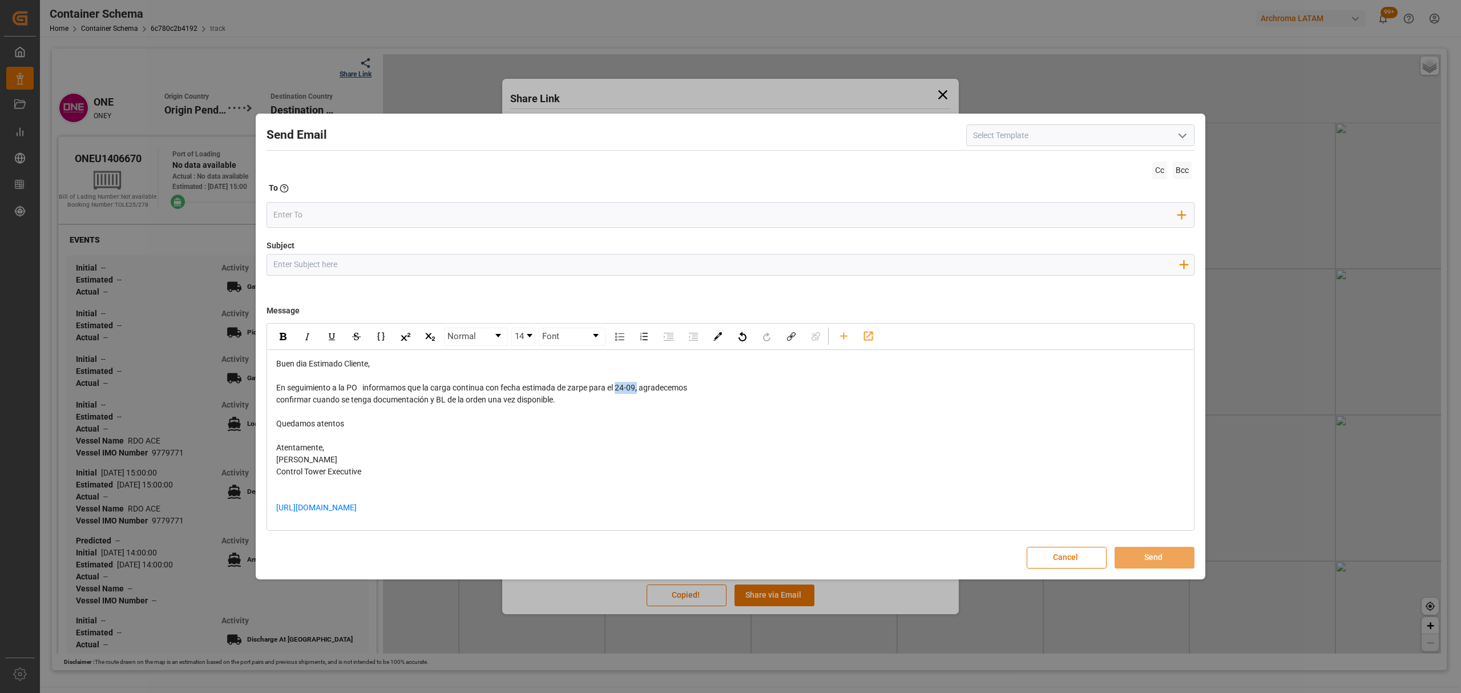
drag, startPoint x: 640, startPoint y: 387, endPoint x: 620, endPoint y: 386, distance: 20.0
click at [620, 386] on span "En seguimiento a la PO informamos que la carga continua con fecha estimada de z…" at bounding box center [481, 387] width 411 height 9
click at [630, 387] on span "En seguimiento a la PO informamos que la carga continua con fecha estimada de z…" at bounding box center [481, 387] width 411 height 9
click at [628, 389] on span "En seguimiento a la PO informamos que la carga continua con fecha estimada de z…" at bounding box center [481, 387] width 411 height 9
drag, startPoint x: 603, startPoint y: 404, endPoint x: 644, endPoint y: 389, distance: 44.4
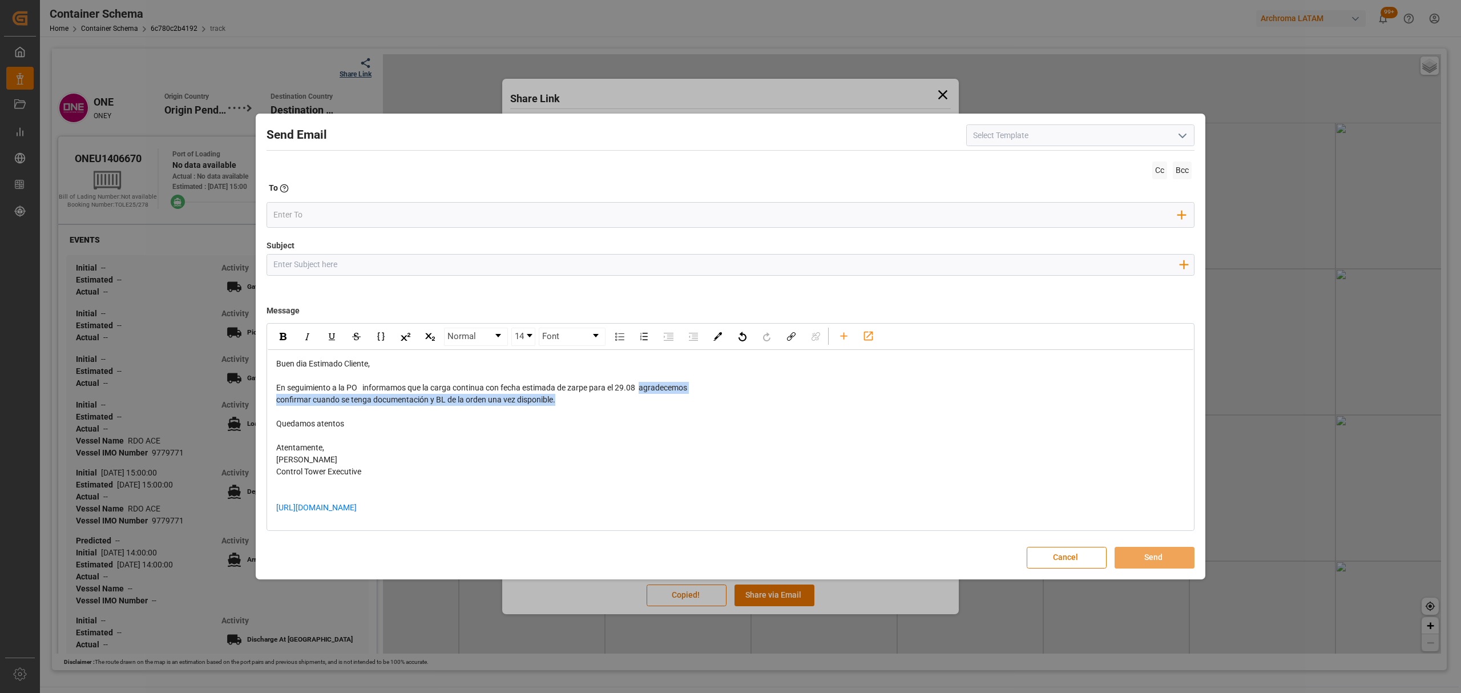
click at [644, 389] on div "Buen dia Estimado Cliente, En seguimiento a la PO informamos que la carga conti…" at bounding box center [730, 442] width 909 height 168
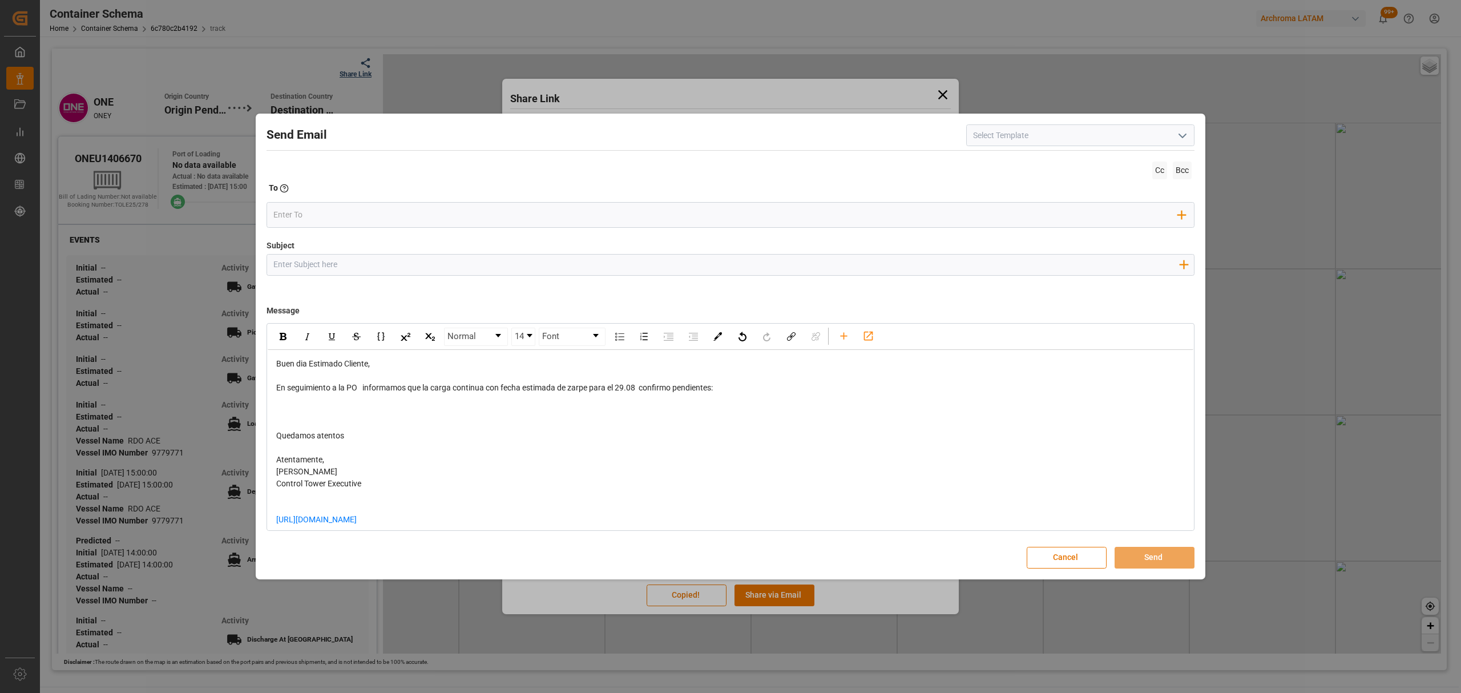
click at [313, 407] on div "rdw-editor" at bounding box center [730, 412] width 909 height 12
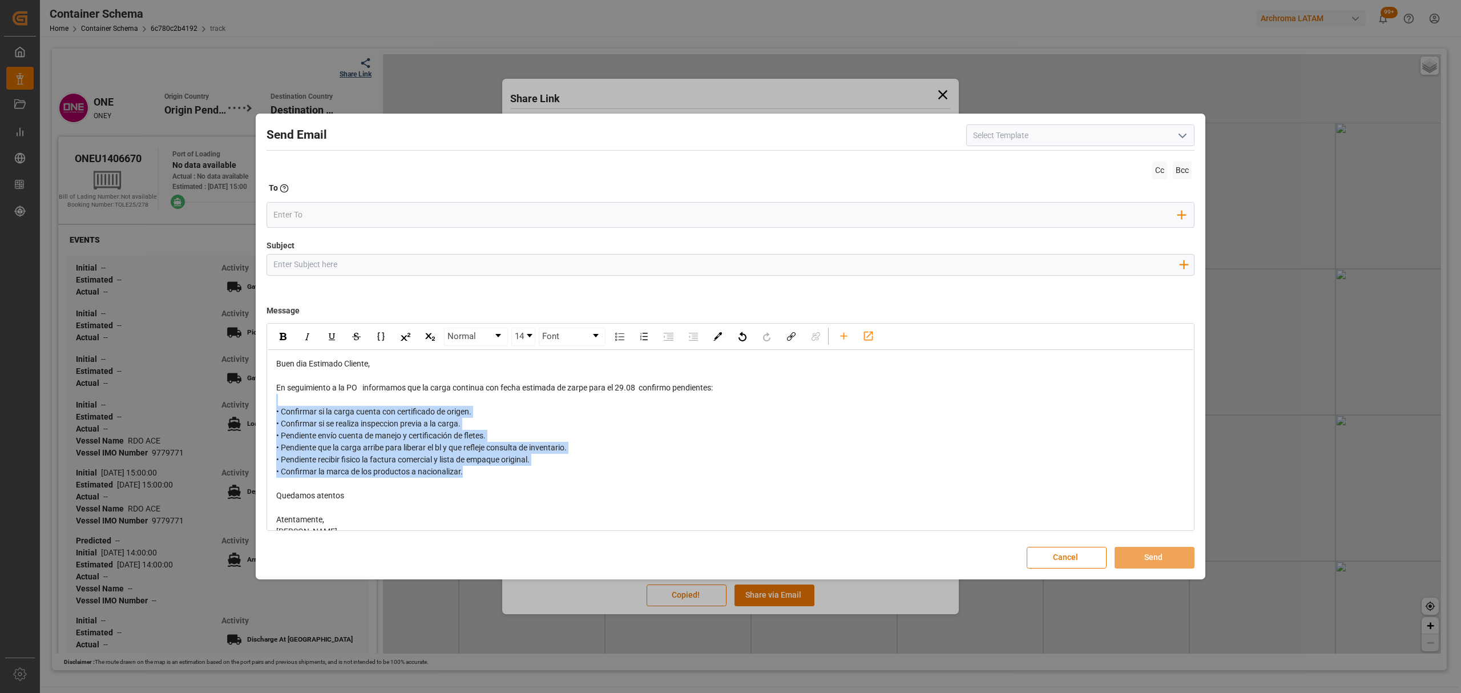
drag, startPoint x: 482, startPoint y: 473, endPoint x: 263, endPoint y: 406, distance: 228.5
click at [263, 406] on div "Send Email Cc Bcc To Enter the TO Email address Add Field to To Subject Add fie…" at bounding box center [730, 346] width 944 height 460
click at [285, 333] on img "rdw-inline-control" at bounding box center [283, 336] width 7 height 7
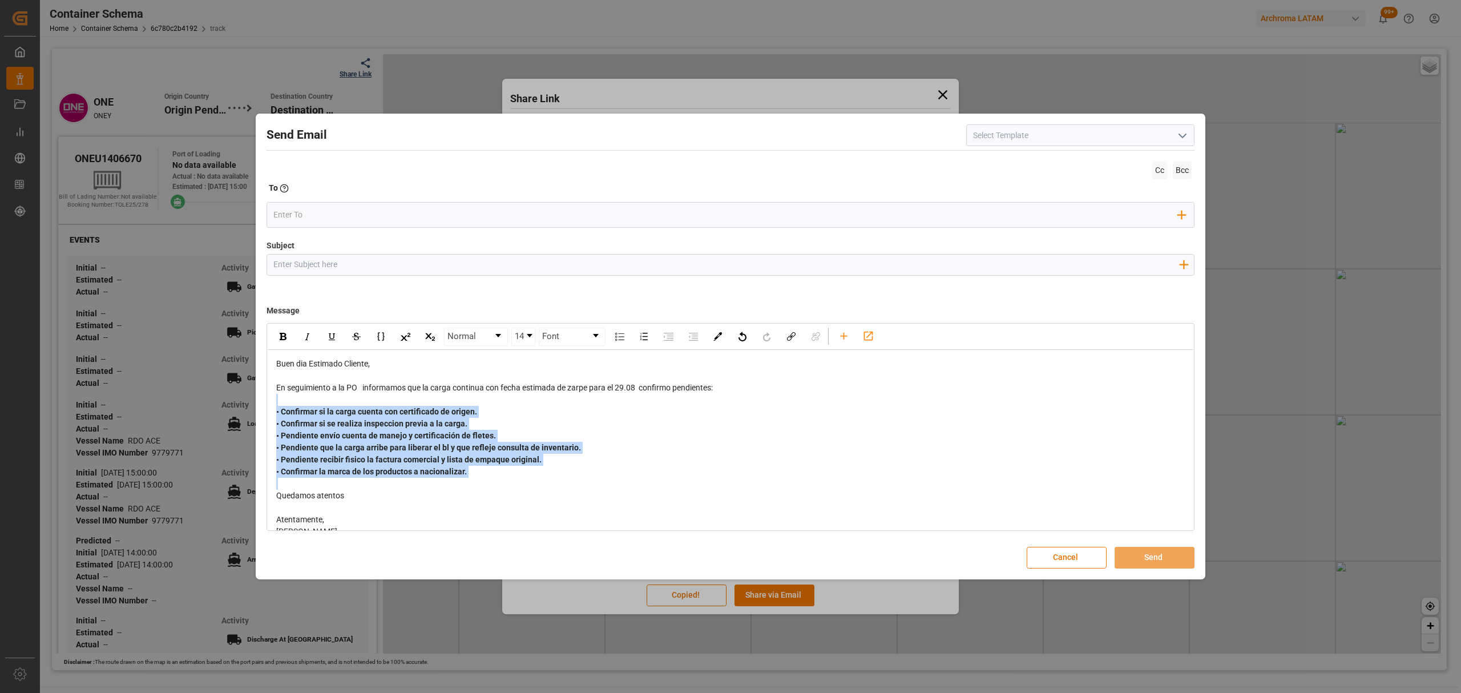
click at [601, 426] on div "• Confirmar si se realiza inspeccion previa a la carga." at bounding box center [730, 424] width 909 height 12
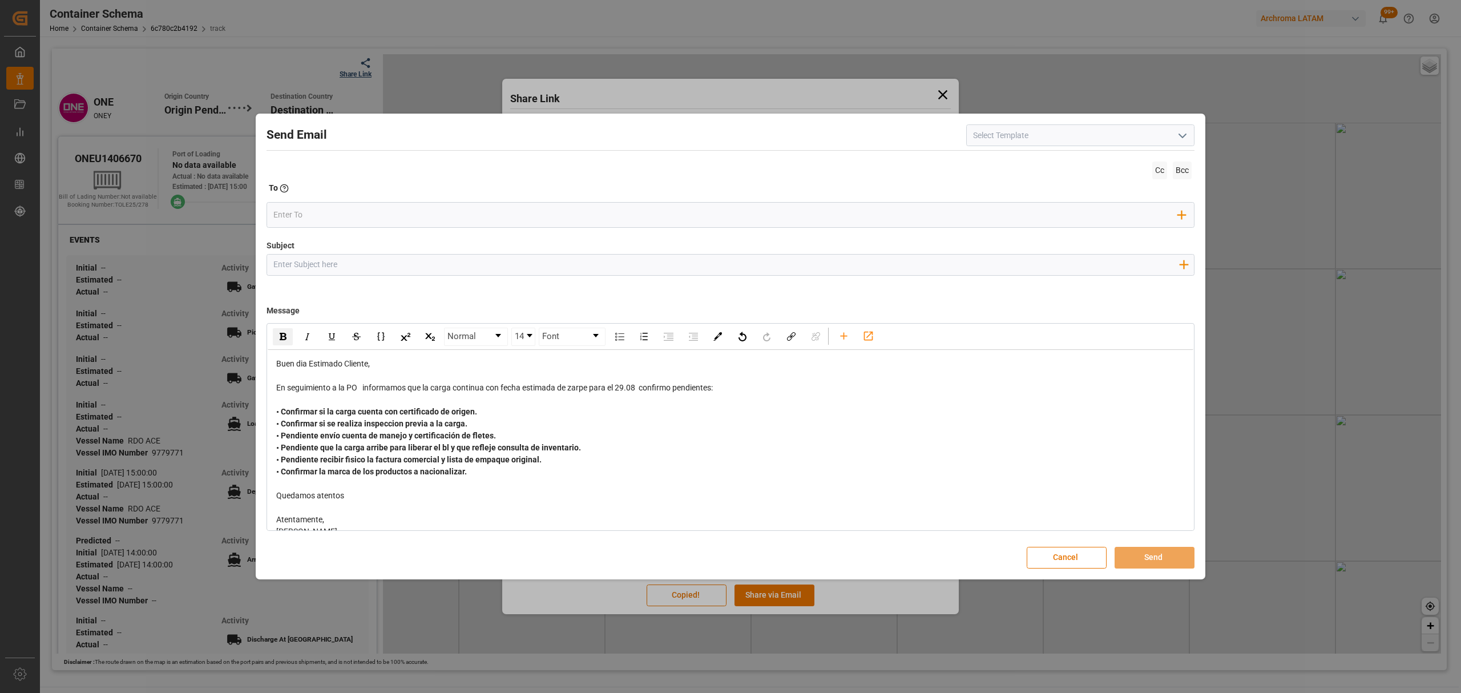
click at [335, 260] on input "Subject" at bounding box center [725, 264] width 917 height 20
paste input "PO 4504600994 |"
type input "PO 4504600994// TE//ARCHROMA [GEOGRAPHIC_DATA]//ARCHROMA [GEOGRAPHIC_DATA]//LCL…"
click at [313, 207] on input "email" at bounding box center [725, 215] width 905 height 17
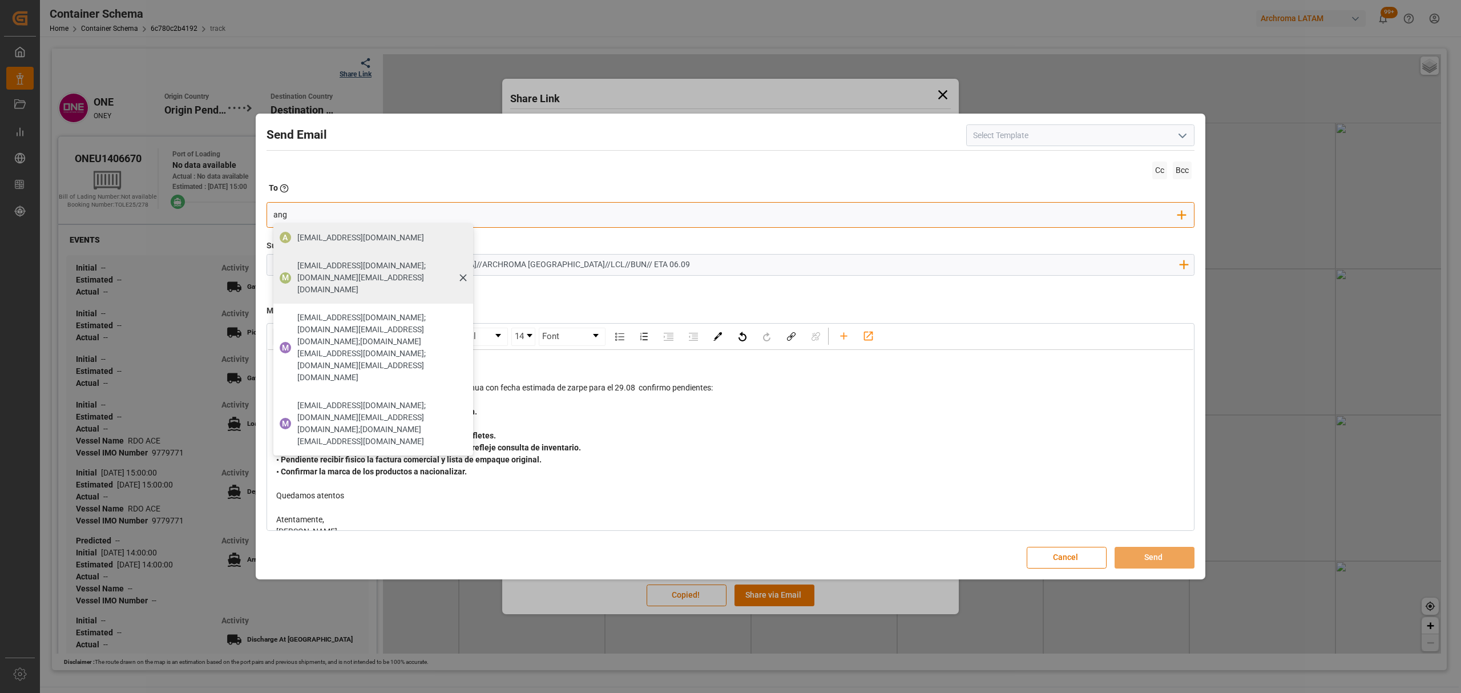
type input "ang"
click at [313, 260] on span "[EMAIL_ADDRESS][DOMAIN_NAME];[DOMAIN_NAME][EMAIL_ADDRESS][DOMAIN_NAME]" at bounding box center [381, 278] width 168 height 36
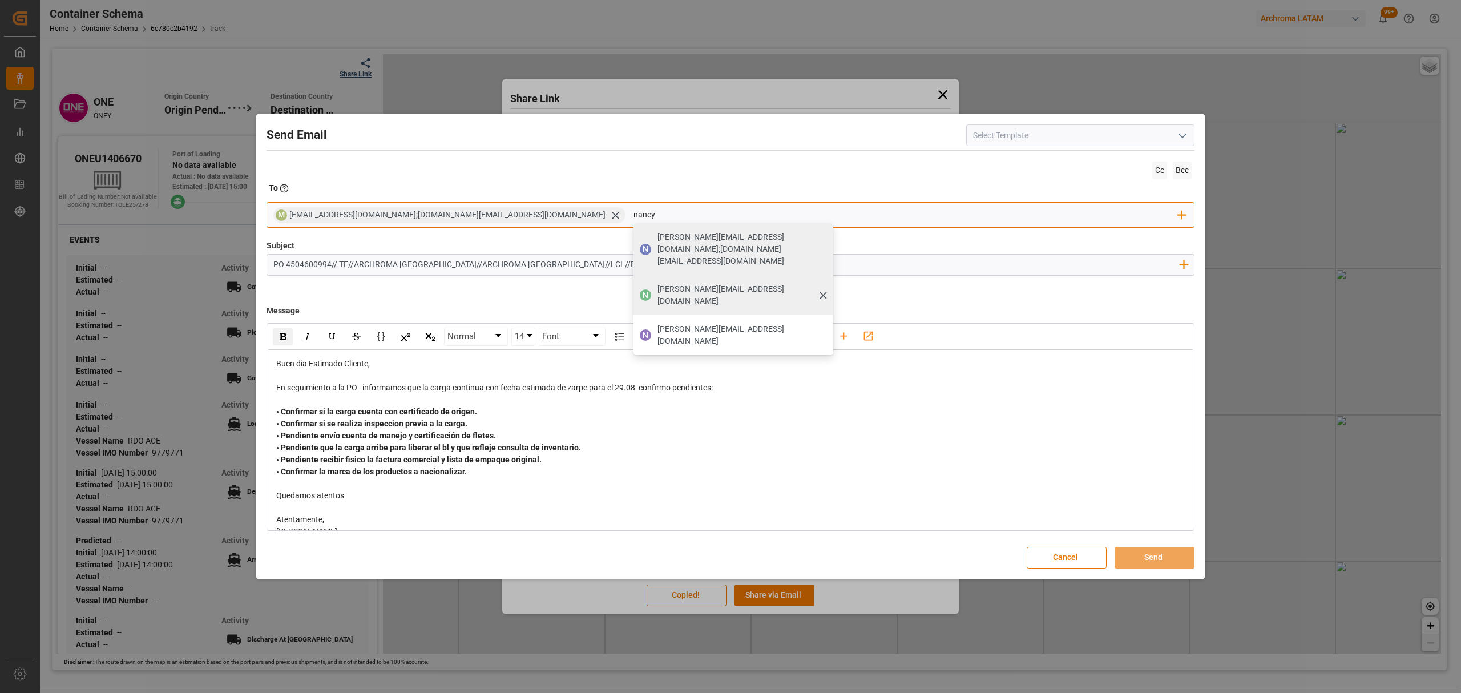
type input "nancy"
click at [663, 283] on span "[PERSON_NAME][EMAIL_ADDRESS][DOMAIN_NAME]" at bounding box center [741, 295] width 168 height 24
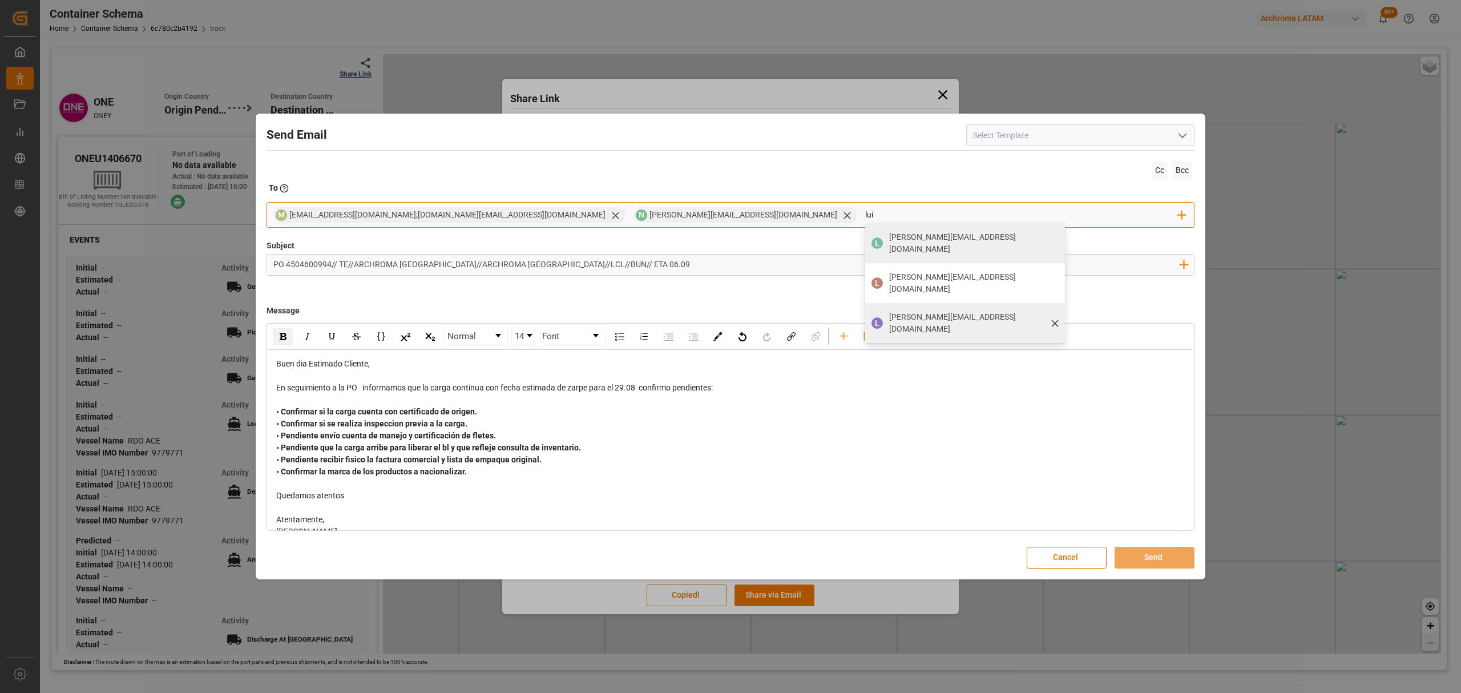
type input "lui"
click at [889, 311] on span "[PERSON_NAME][EMAIL_ADDRESS][DOMAIN_NAME]" at bounding box center [973, 323] width 168 height 24
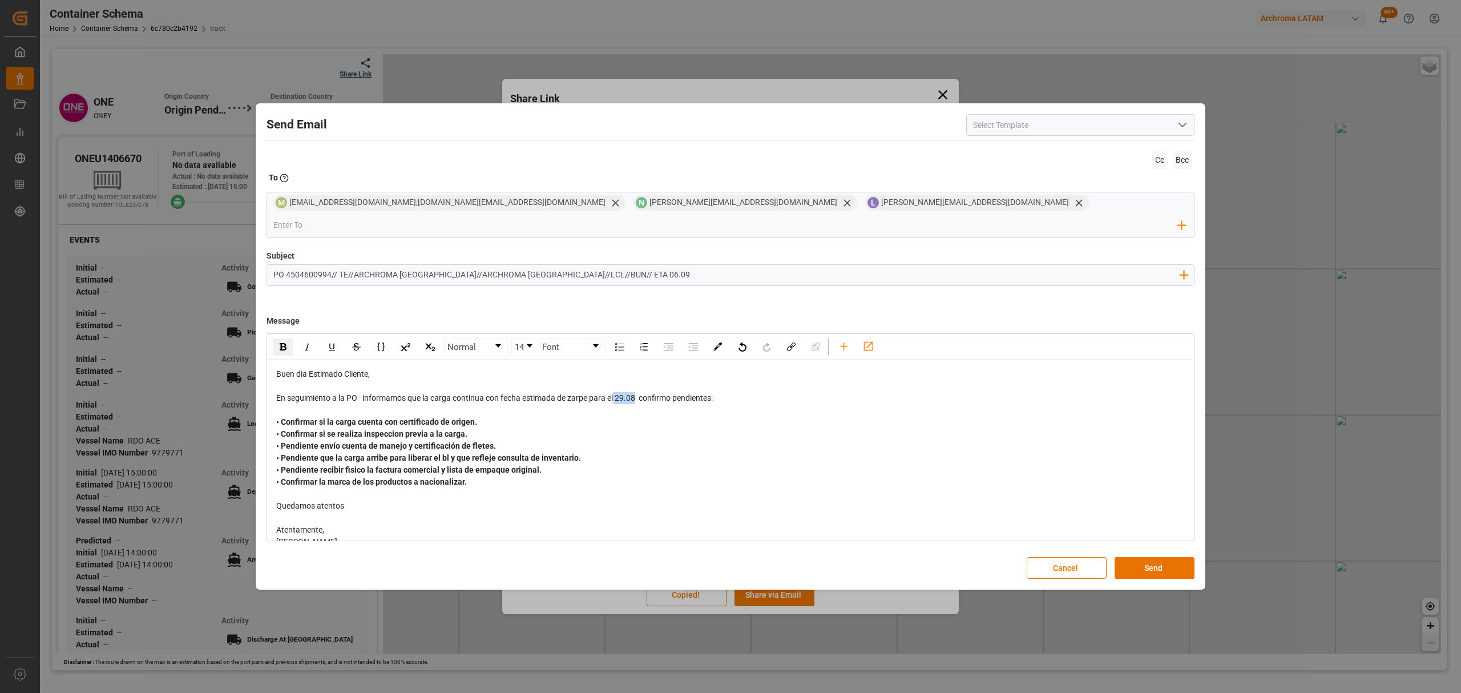
drag, startPoint x: 638, startPoint y: 390, endPoint x: 617, endPoint y: 389, distance: 21.1
click at [617, 393] on span "En seguimiento a la PO informamos que la carga continua con fecha estimada de z…" at bounding box center [494, 397] width 436 height 9
click at [290, 338] on div "rdw-inline-control" at bounding box center [283, 346] width 20 height 17
click at [1139, 558] on button "Send" at bounding box center [1154, 568] width 80 height 22
